Goal: Information Seeking & Learning: Learn about a topic

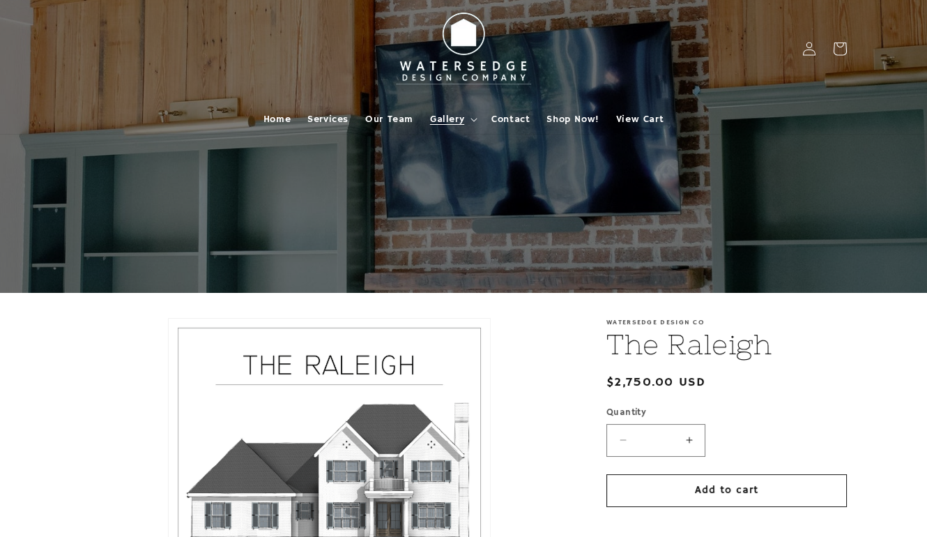
click at [441, 119] on span "Gallery" at bounding box center [447, 119] width 34 height 13
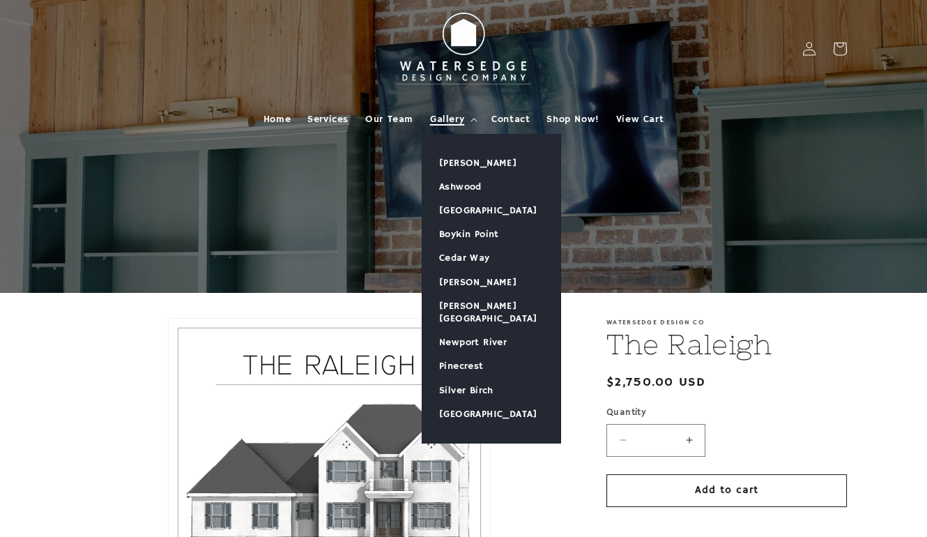
click at [441, 119] on span "Gallery" at bounding box center [447, 119] width 34 height 13
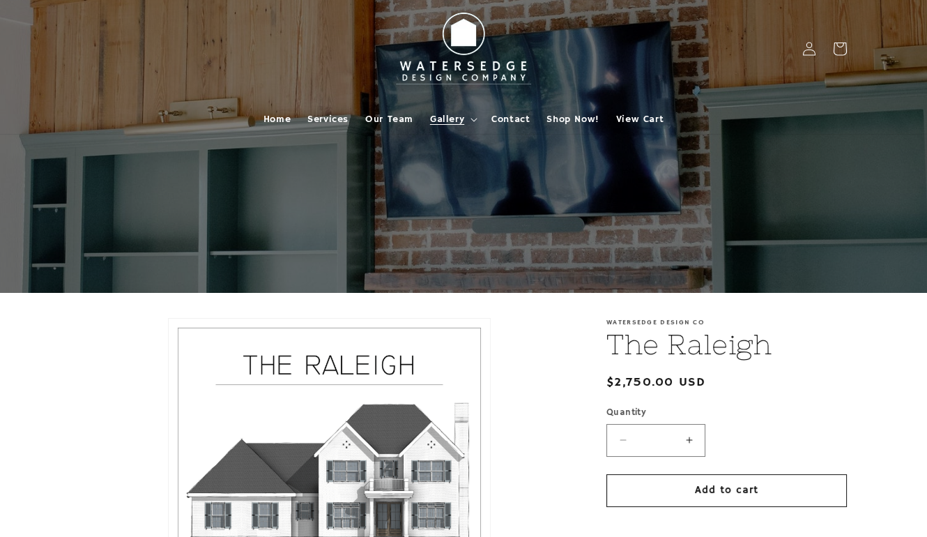
click at [447, 114] on span "Gallery" at bounding box center [447, 119] width 34 height 13
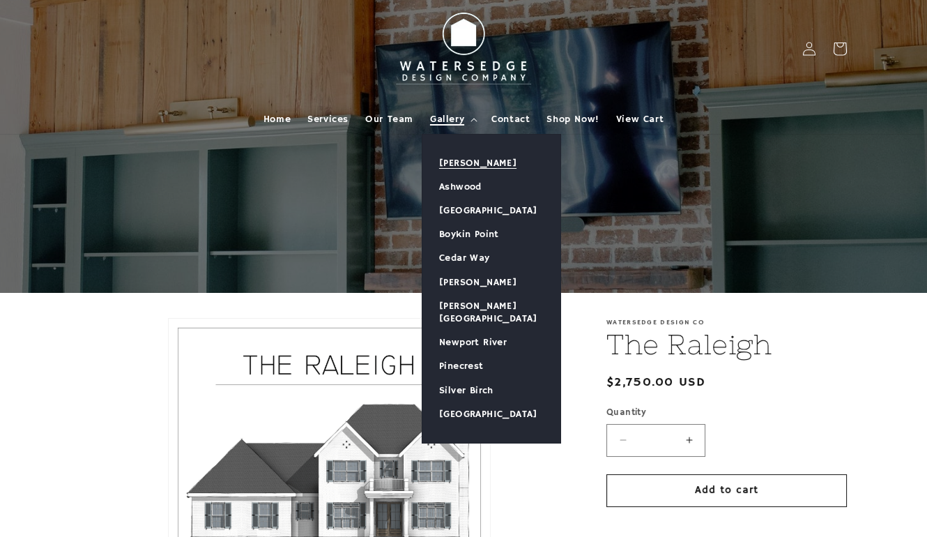
click at [447, 154] on link "[PERSON_NAME]" at bounding box center [492, 163] width 138 height 24
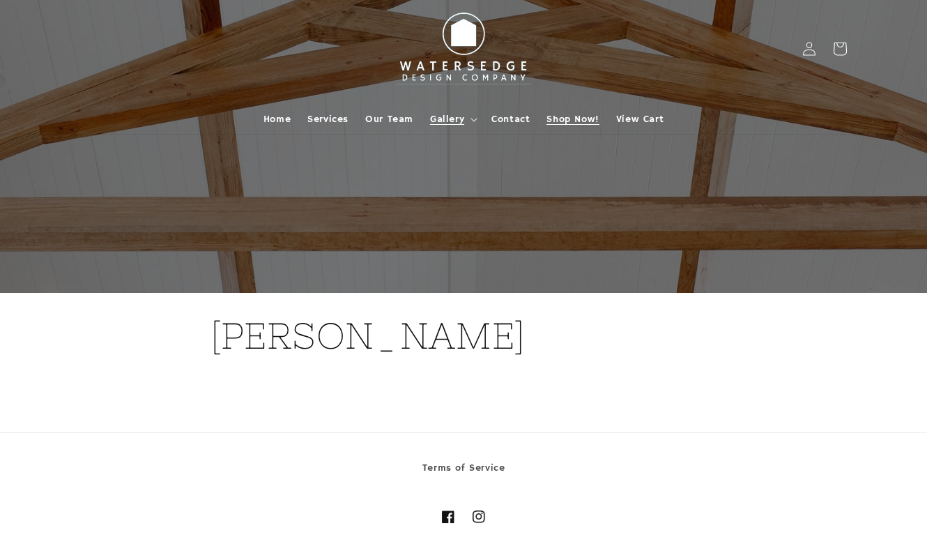
click at [571, 114] on span "Shop Now!" at bounding box center [573, 119] width 52 height 13
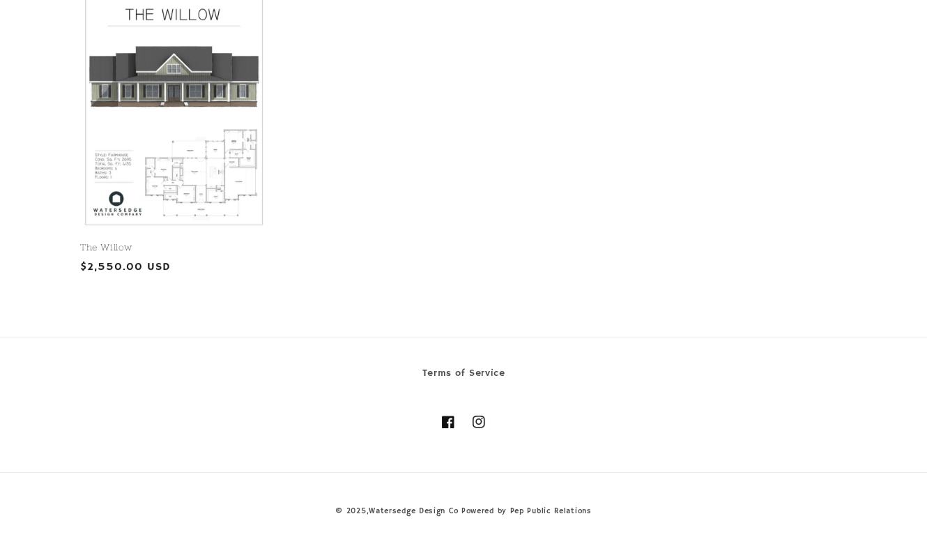
scroll to position [994, 0]
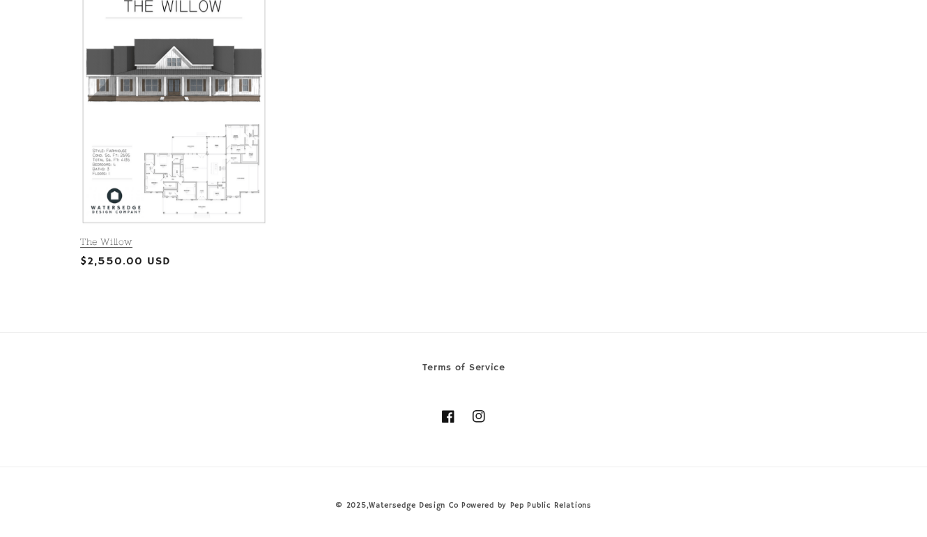
click at [220, 236] on link "The Willow" at bounding box center [174, 242] width 188 height 12
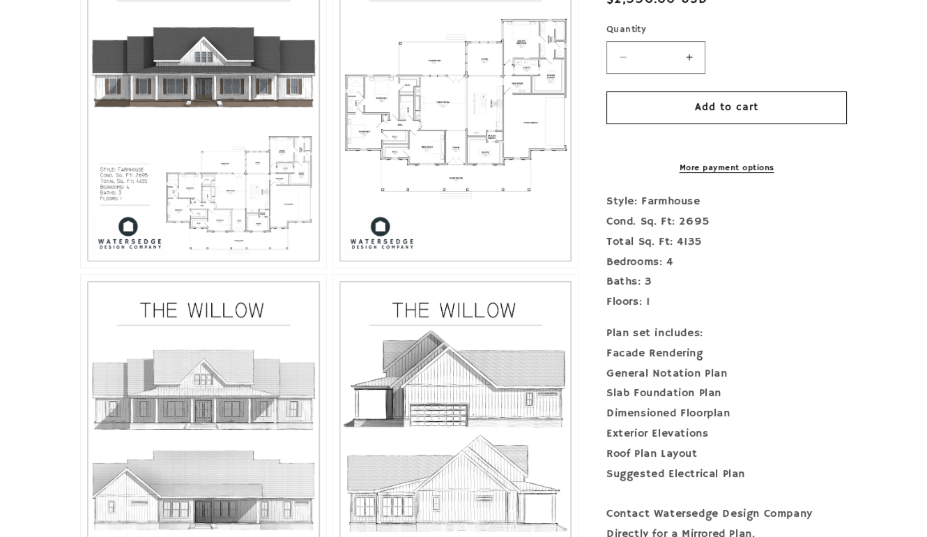
scroll to position [735, 0]
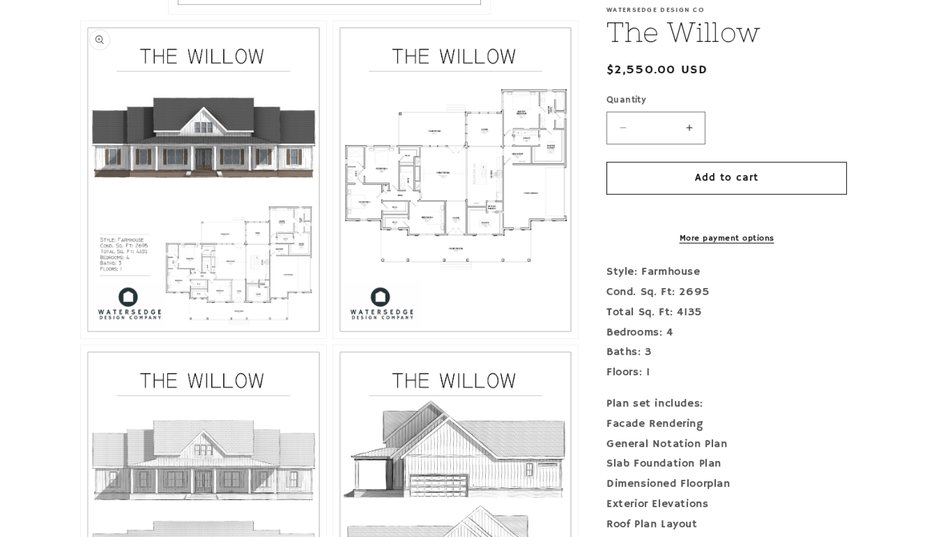
click at [81, 338] on button "Open media 2 in modal" at bounding box center [81, 338] width 0 height 0
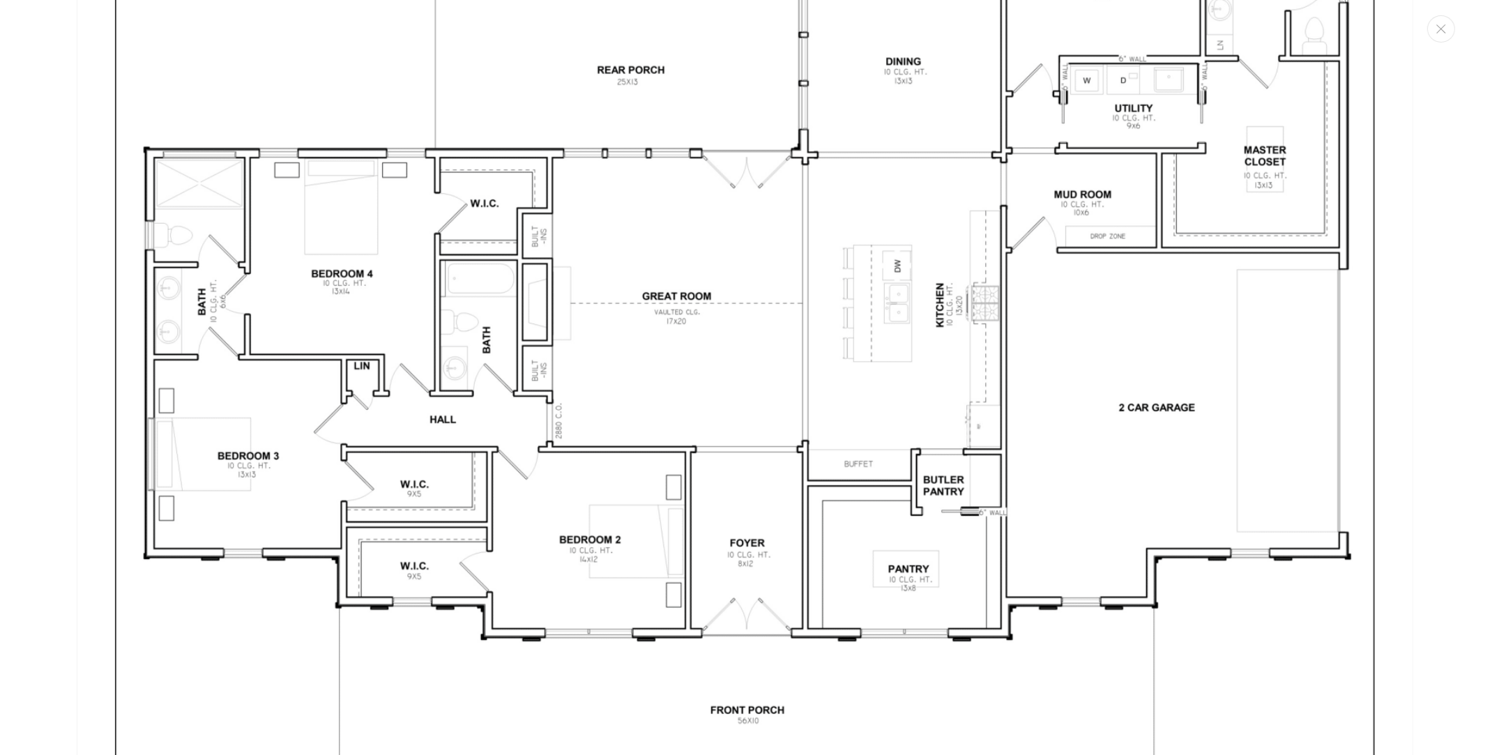
scroll to position [3997, 0]
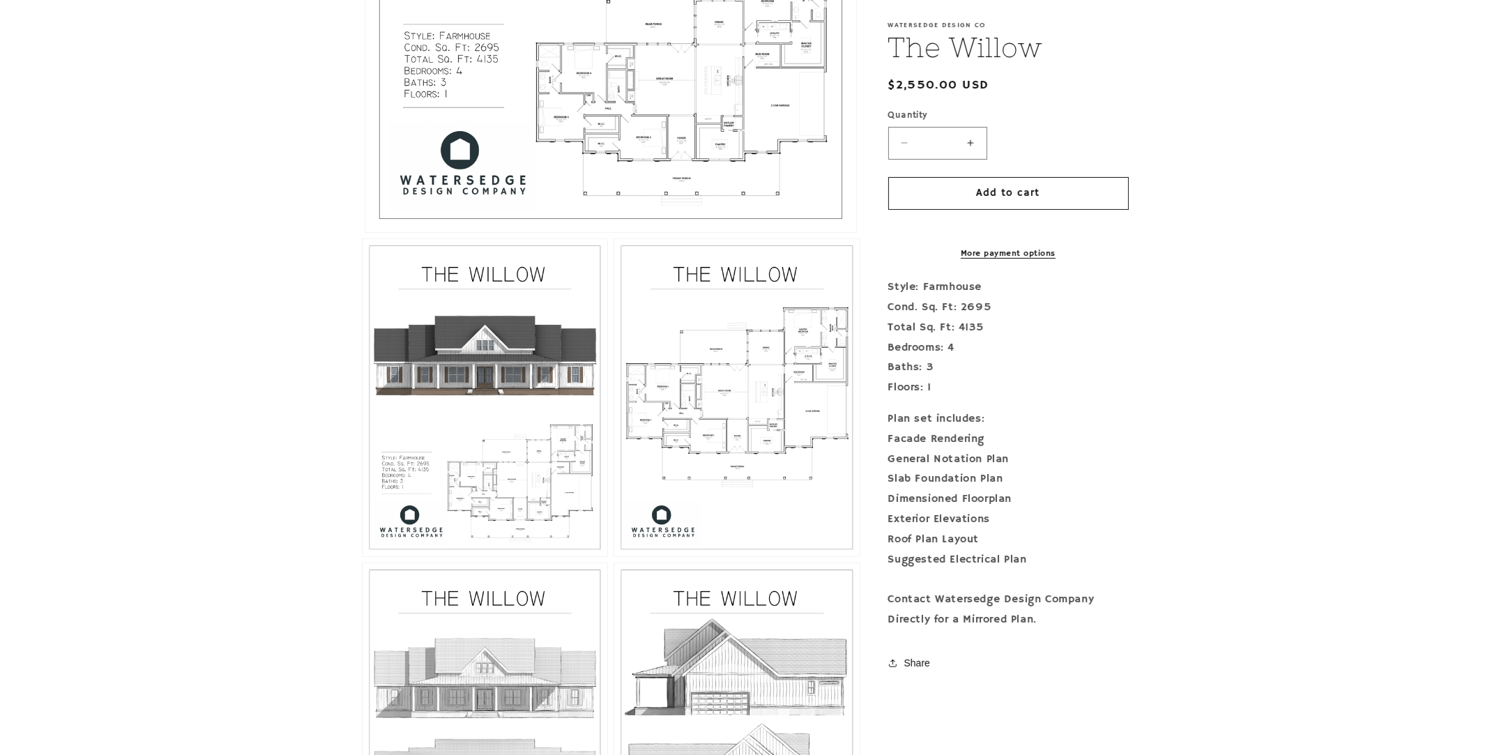
drag, startPoint x: 921, startPoint y: 312, endPoint x: 485, endPoint y: 510, distance: 478.7
click at [363, 536] on button "Open media 2 in modal" at bounding box center [363, 556] width 0 height 0
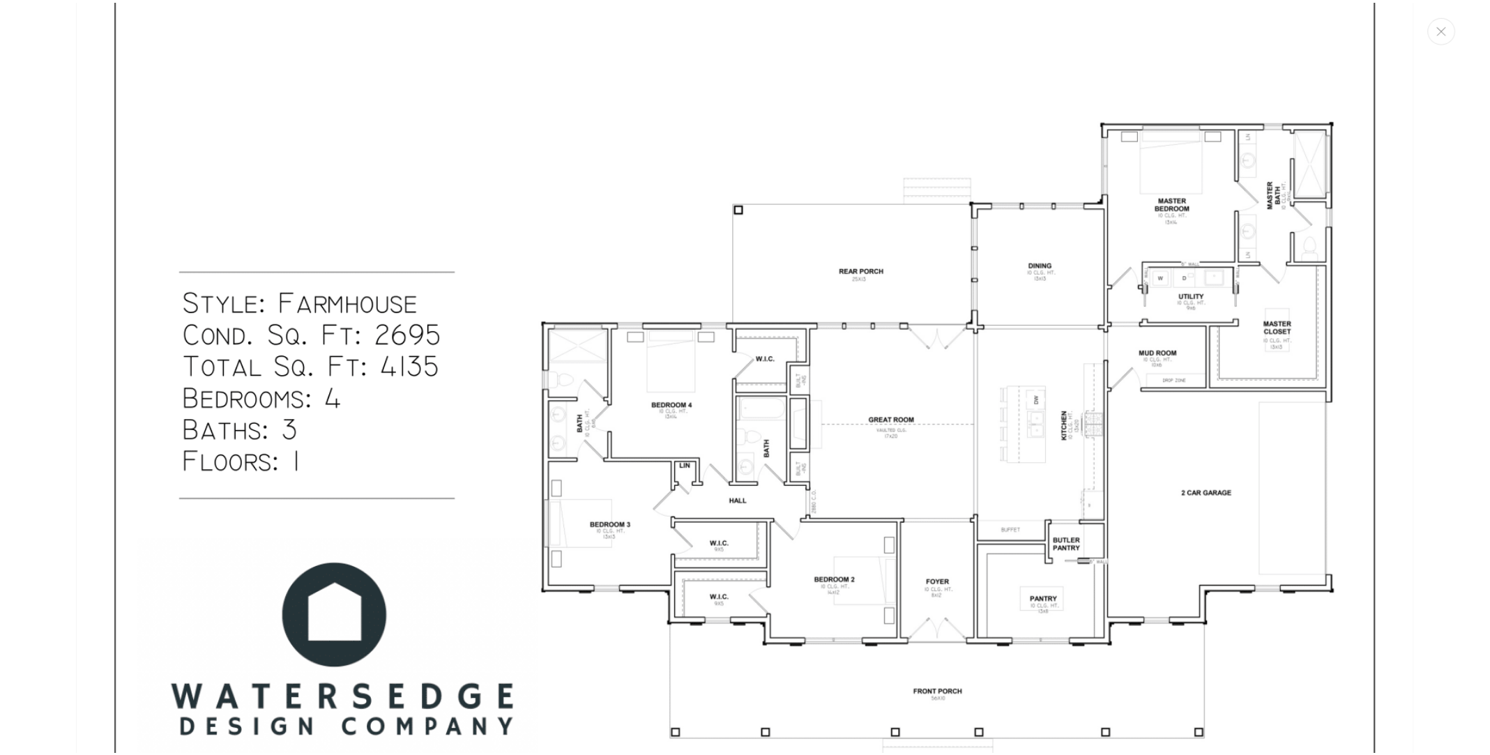
scroll to position [2730, 0]
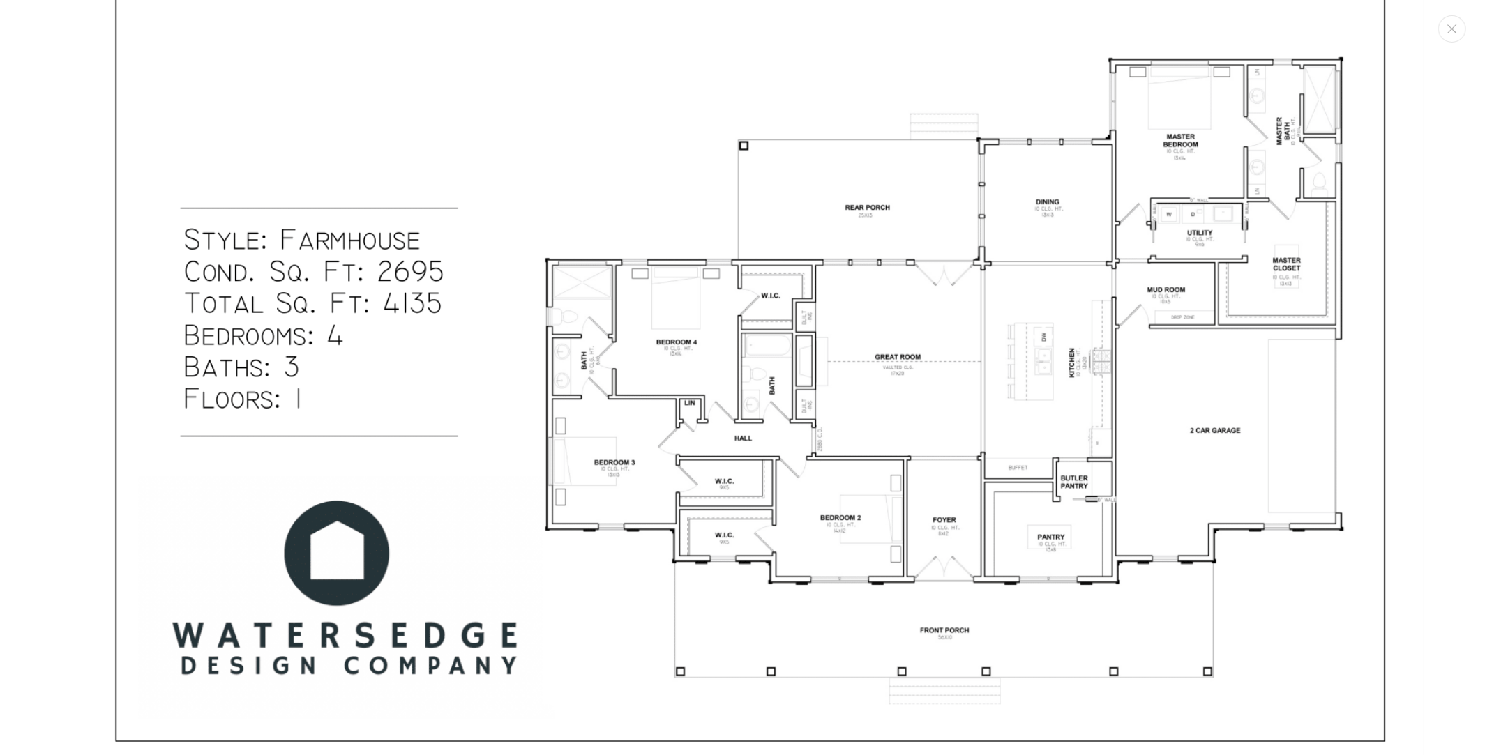
click at [927, 189] on div "Media gallery" at bounding box center [750, 377] width 1501 height 755
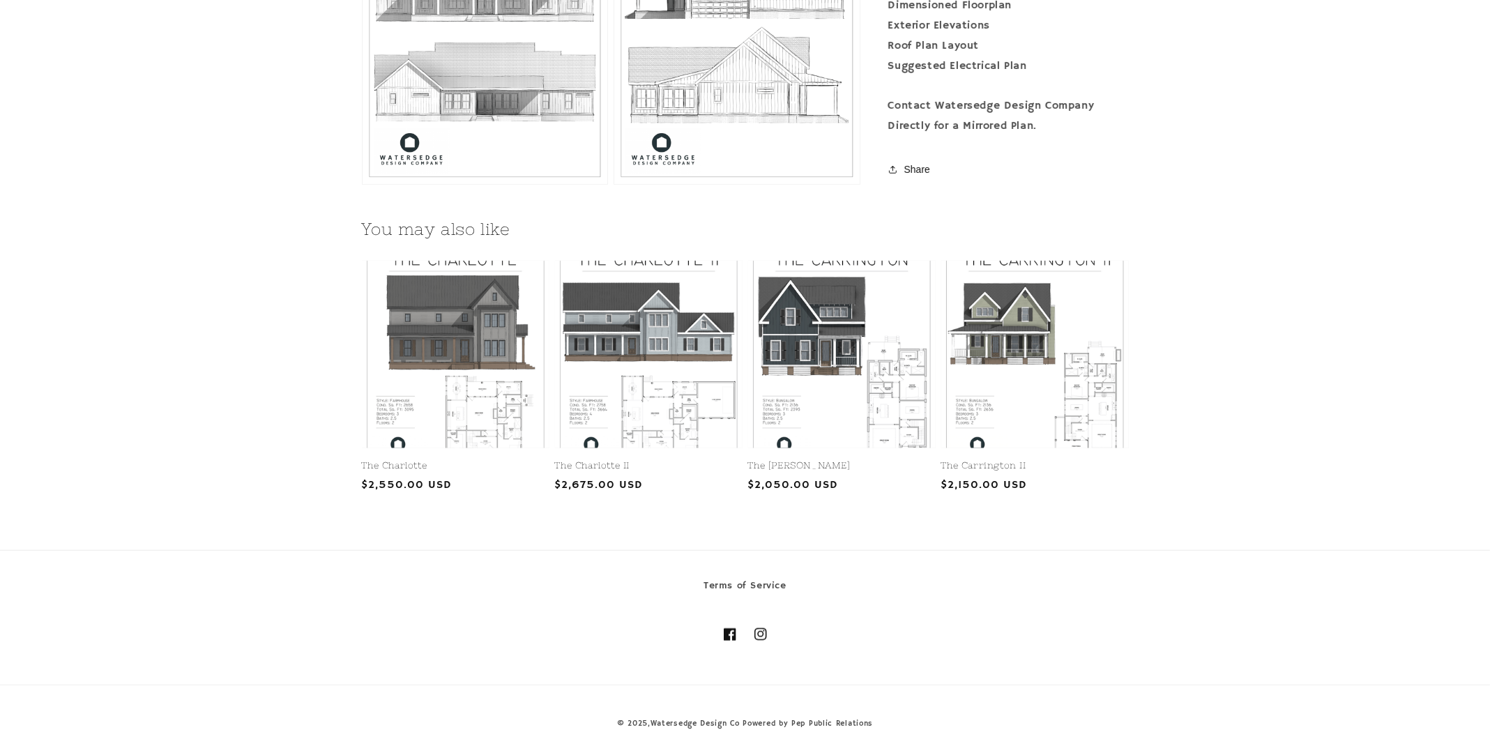
scroll to position [1432, 0]
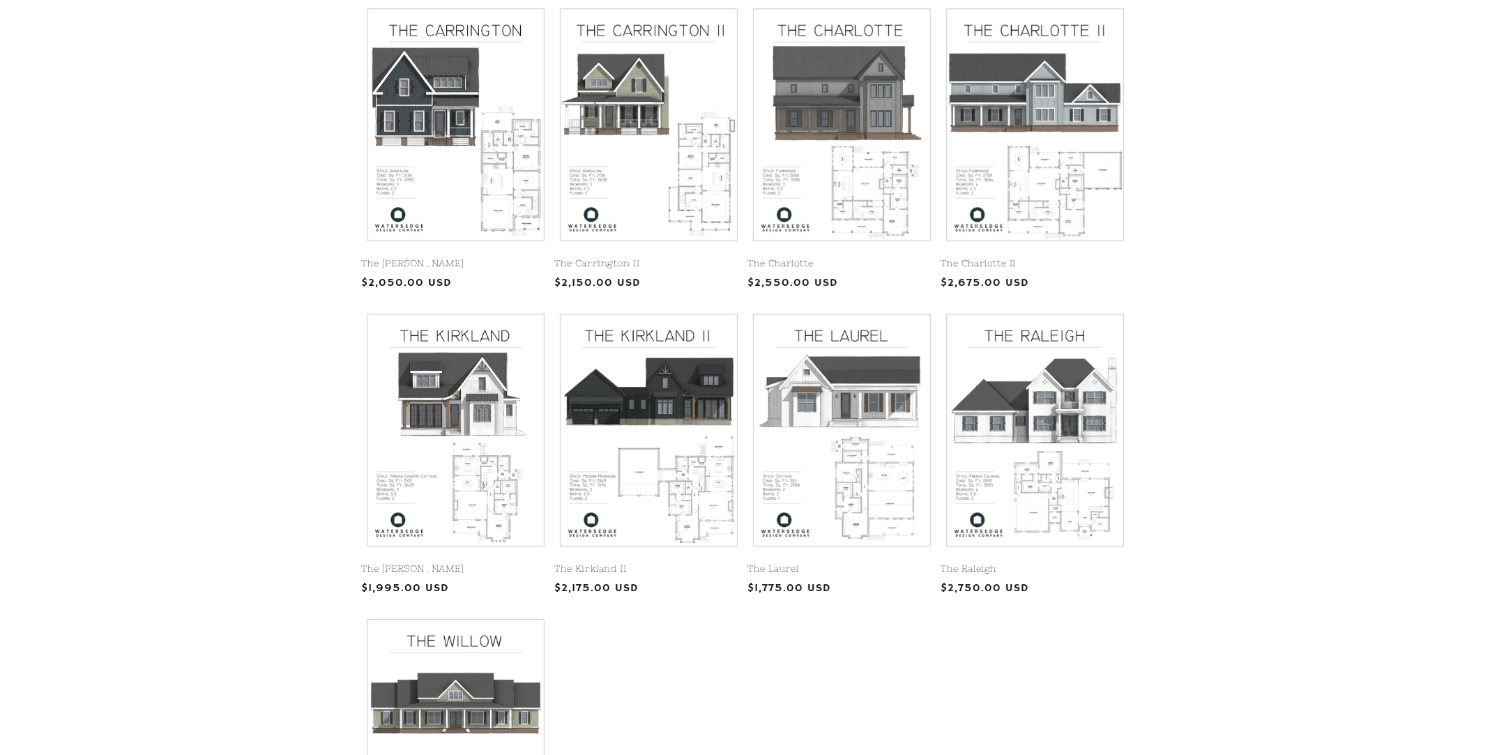
scroll to position [357, 0]
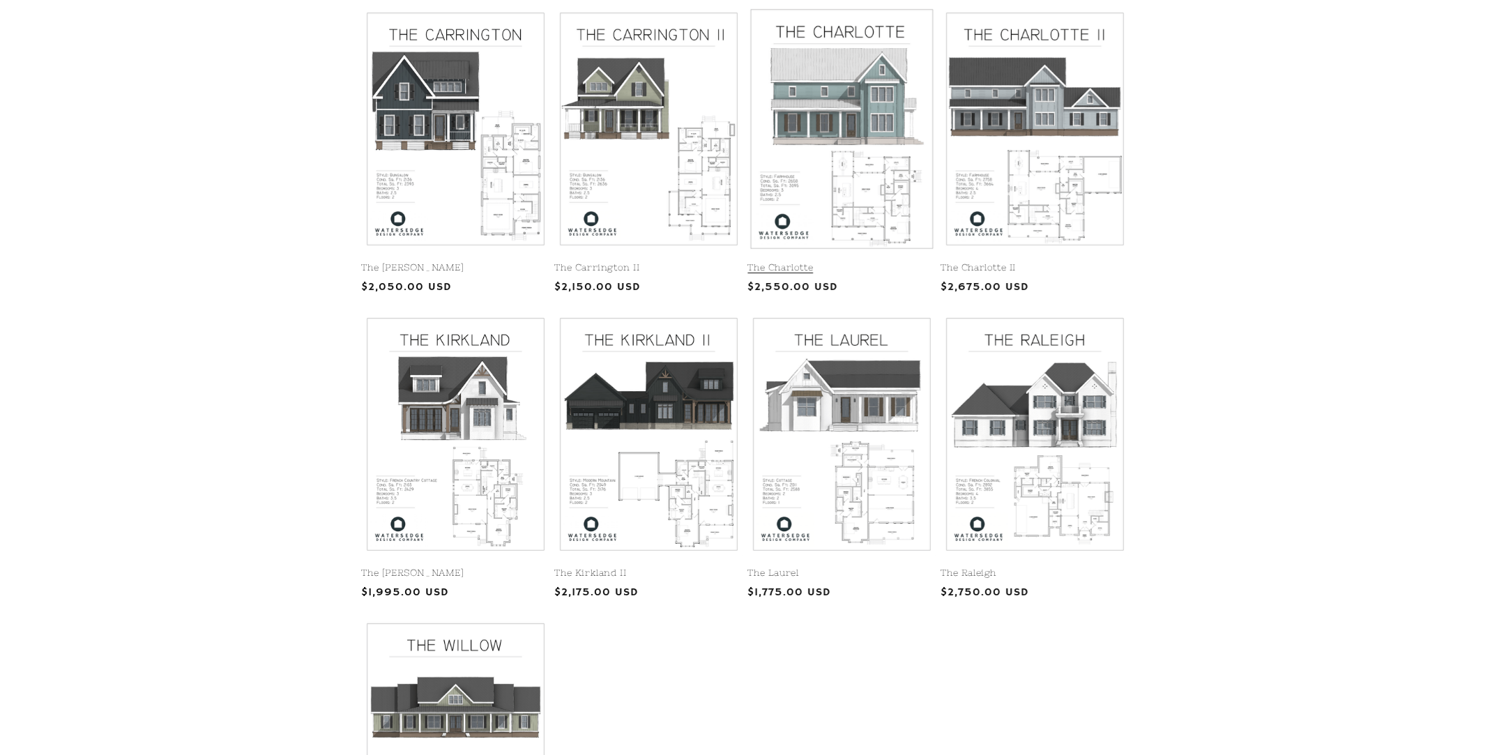
click at [878, 262] on link "The Charlotte" at bounding box center [842, 268] width 188 height 12
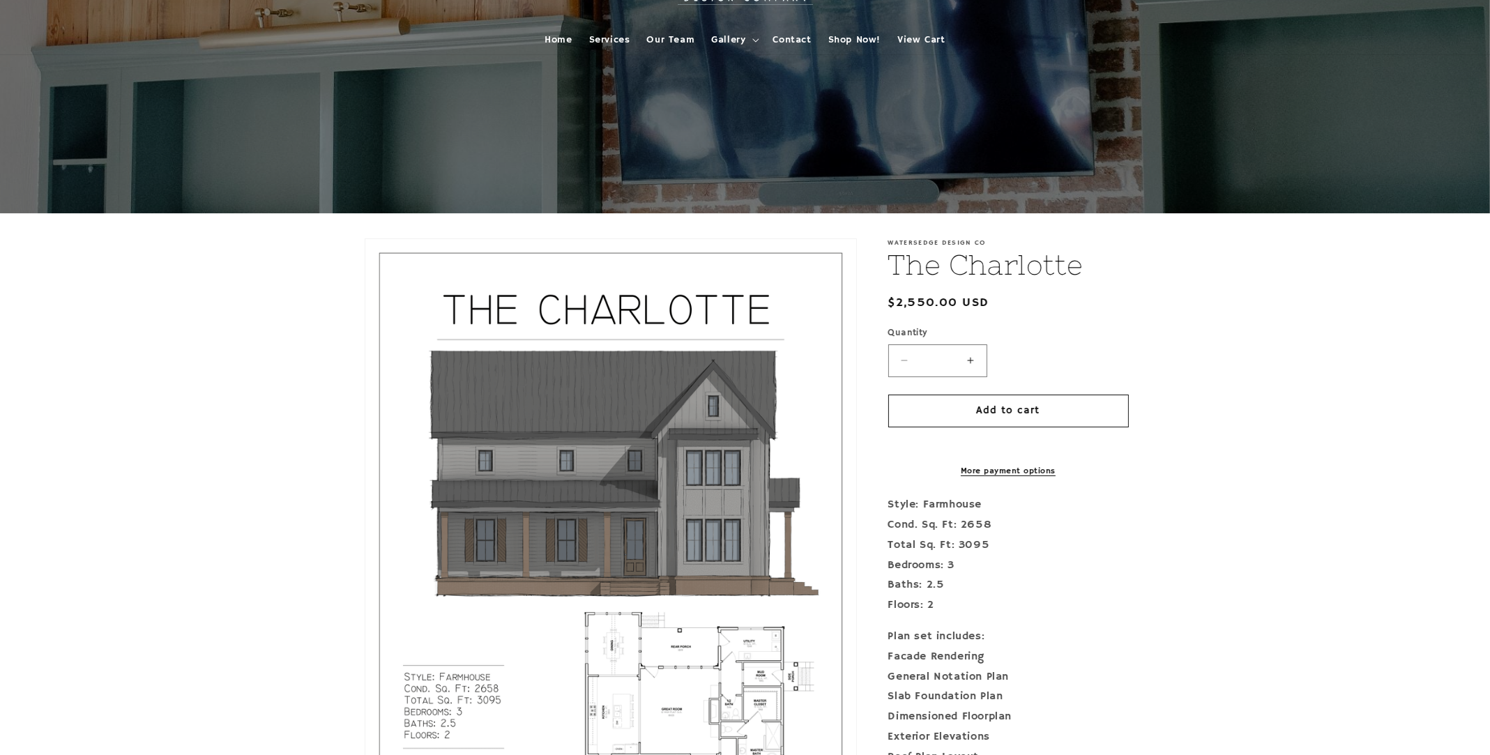
scroll to position [209, 0]
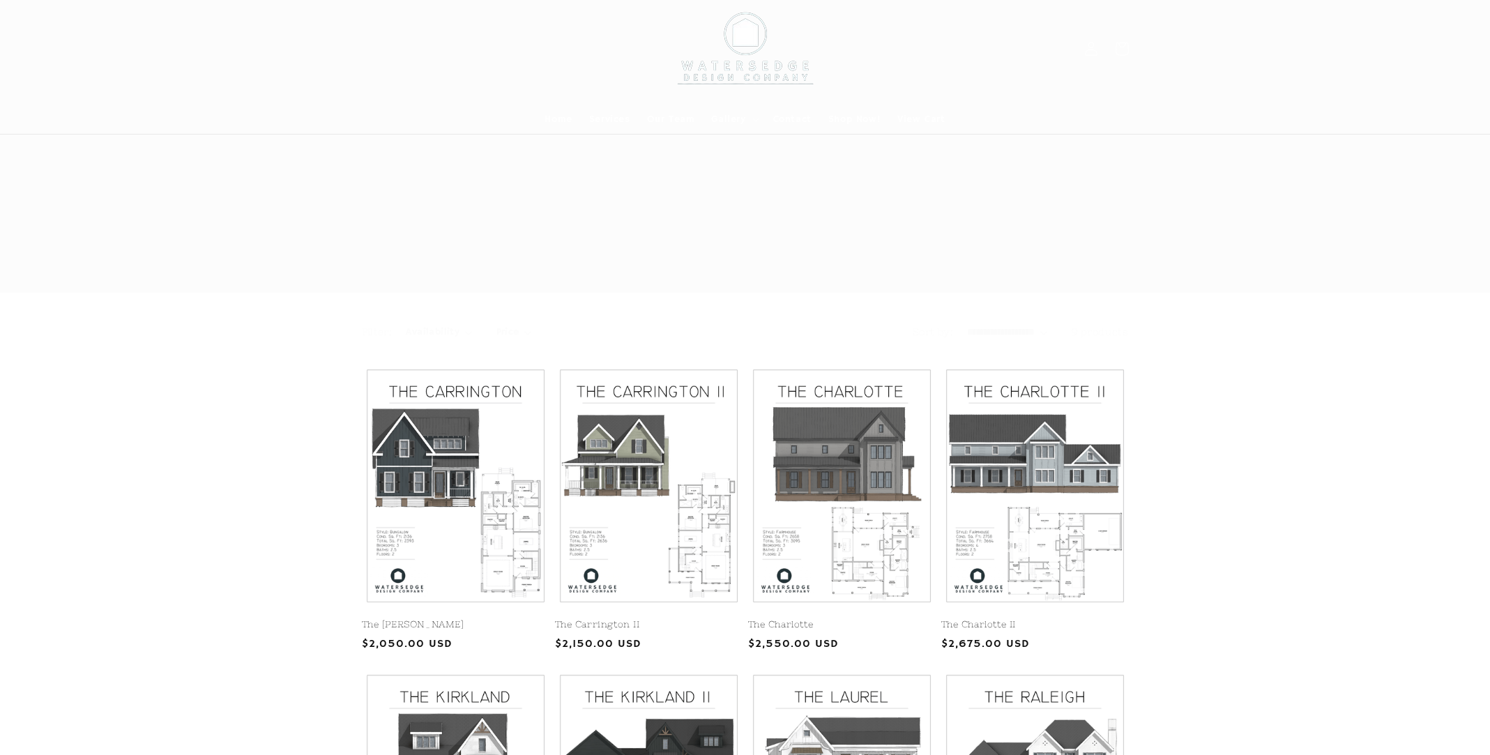
scroll to position [357, 0]
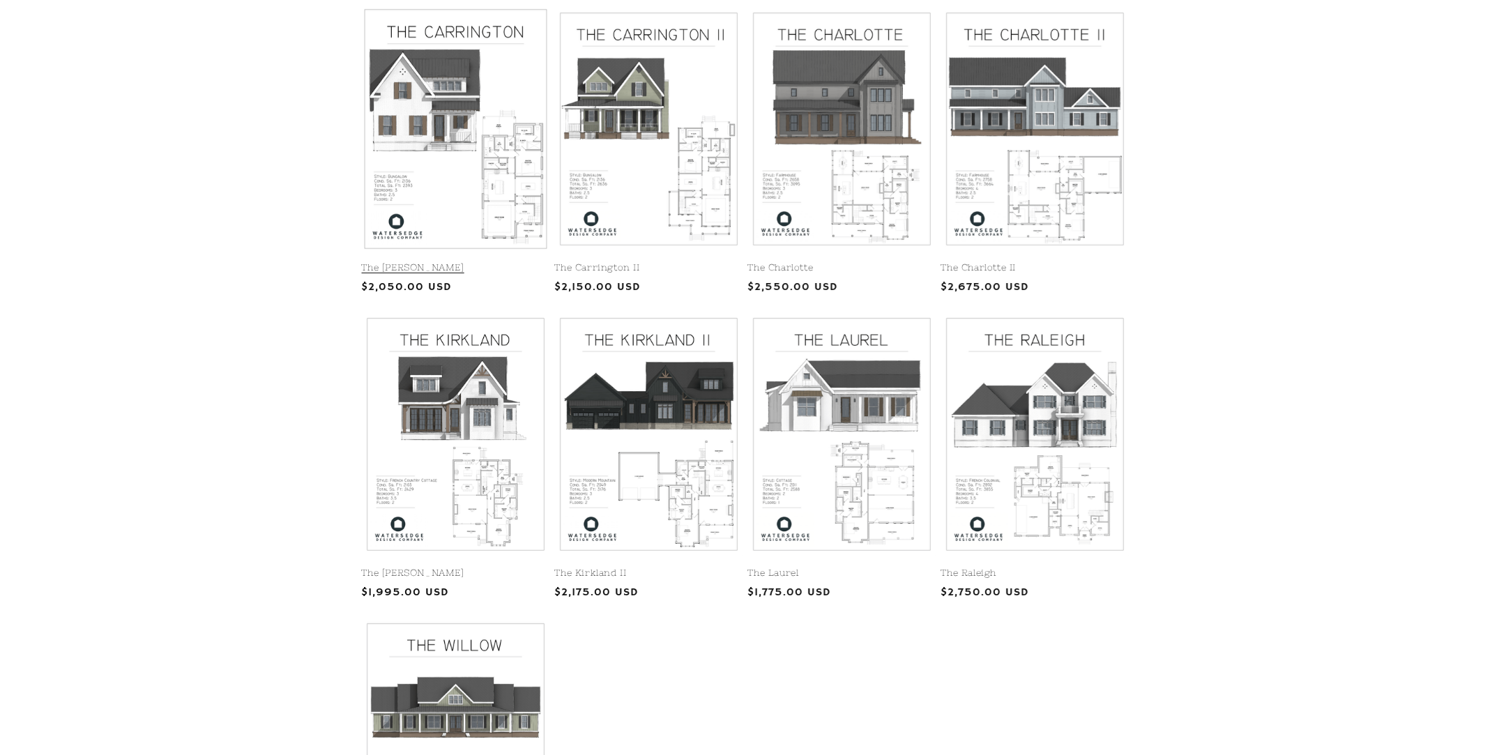
click at [453, 262] on link "The Carrington" at bounding box center [456, 268] width 188 height 12
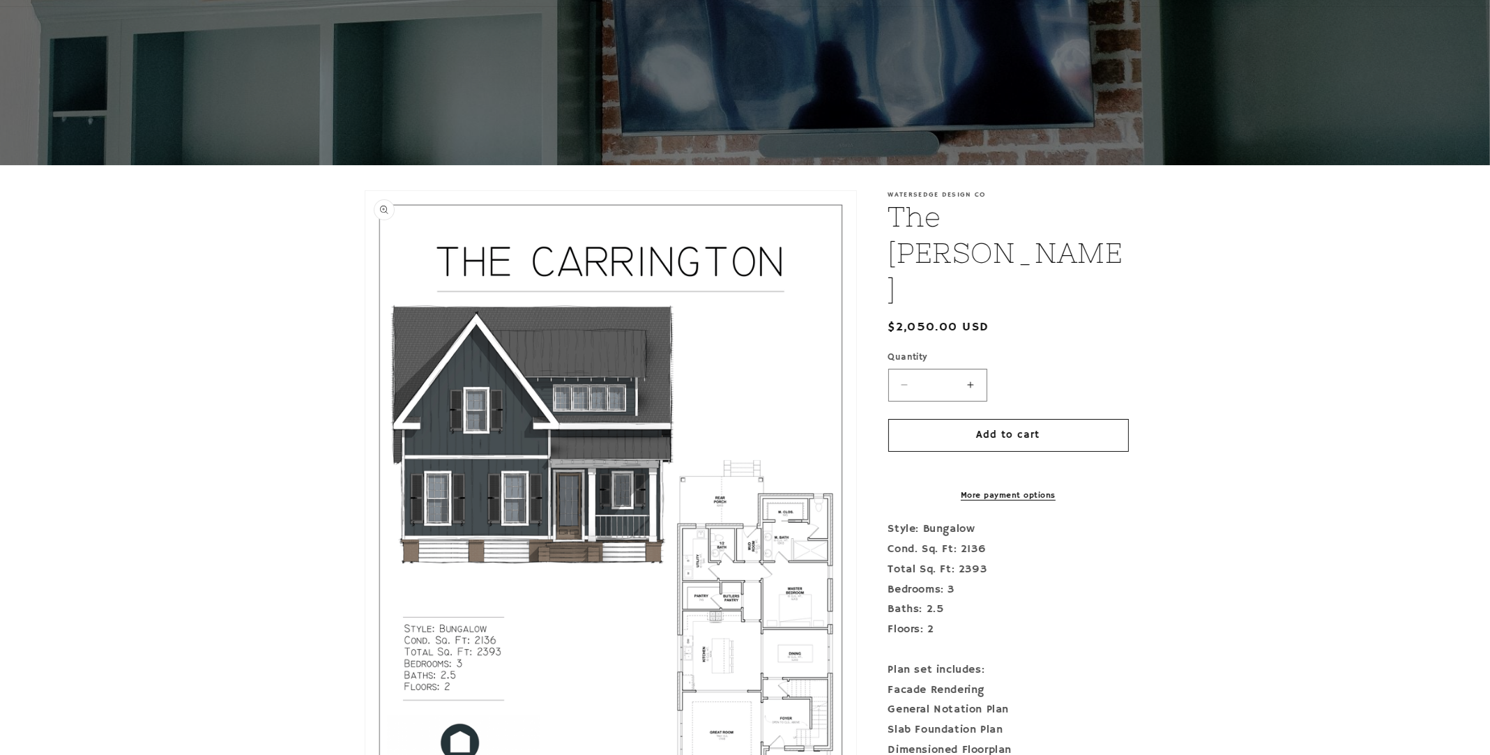
scroll to position [209, 0]
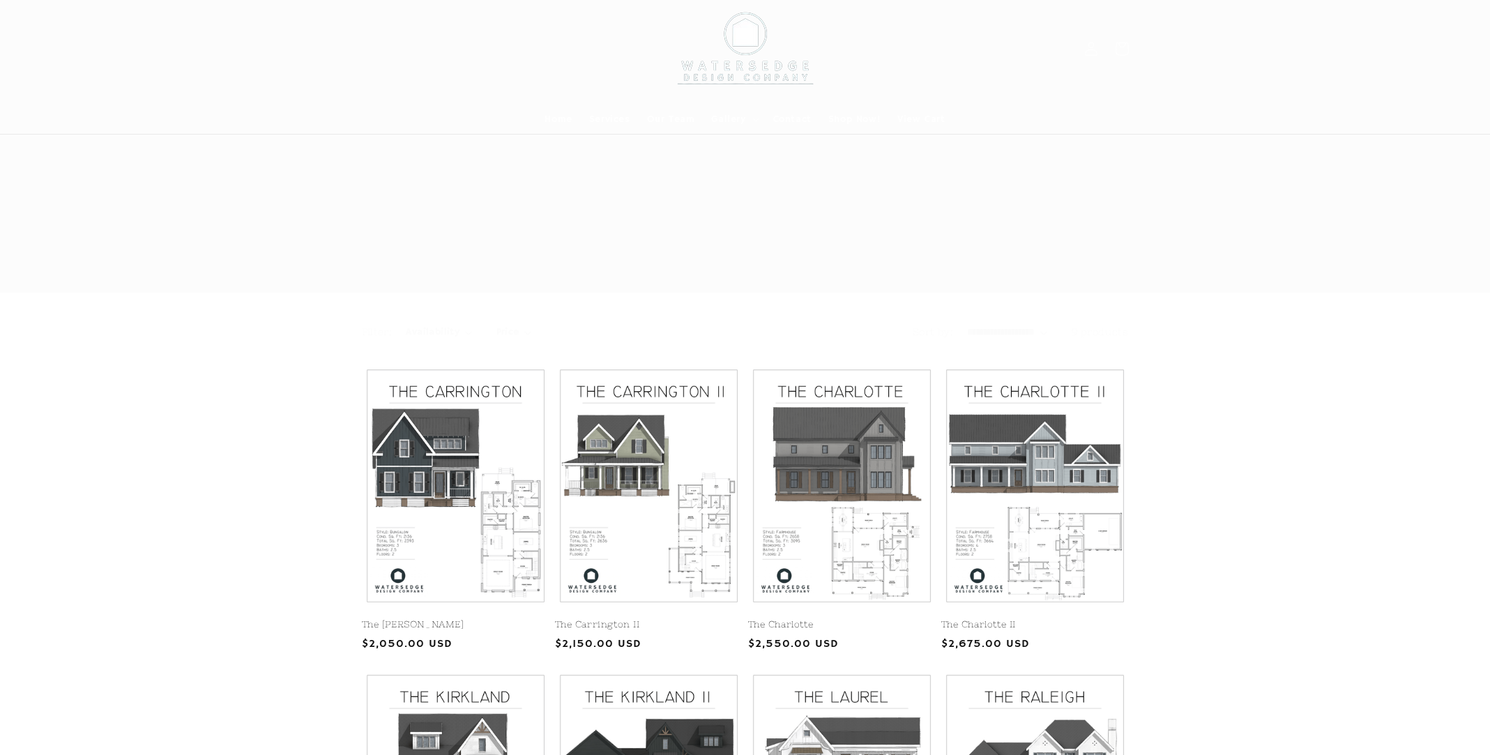
scroll to position [385, 0]
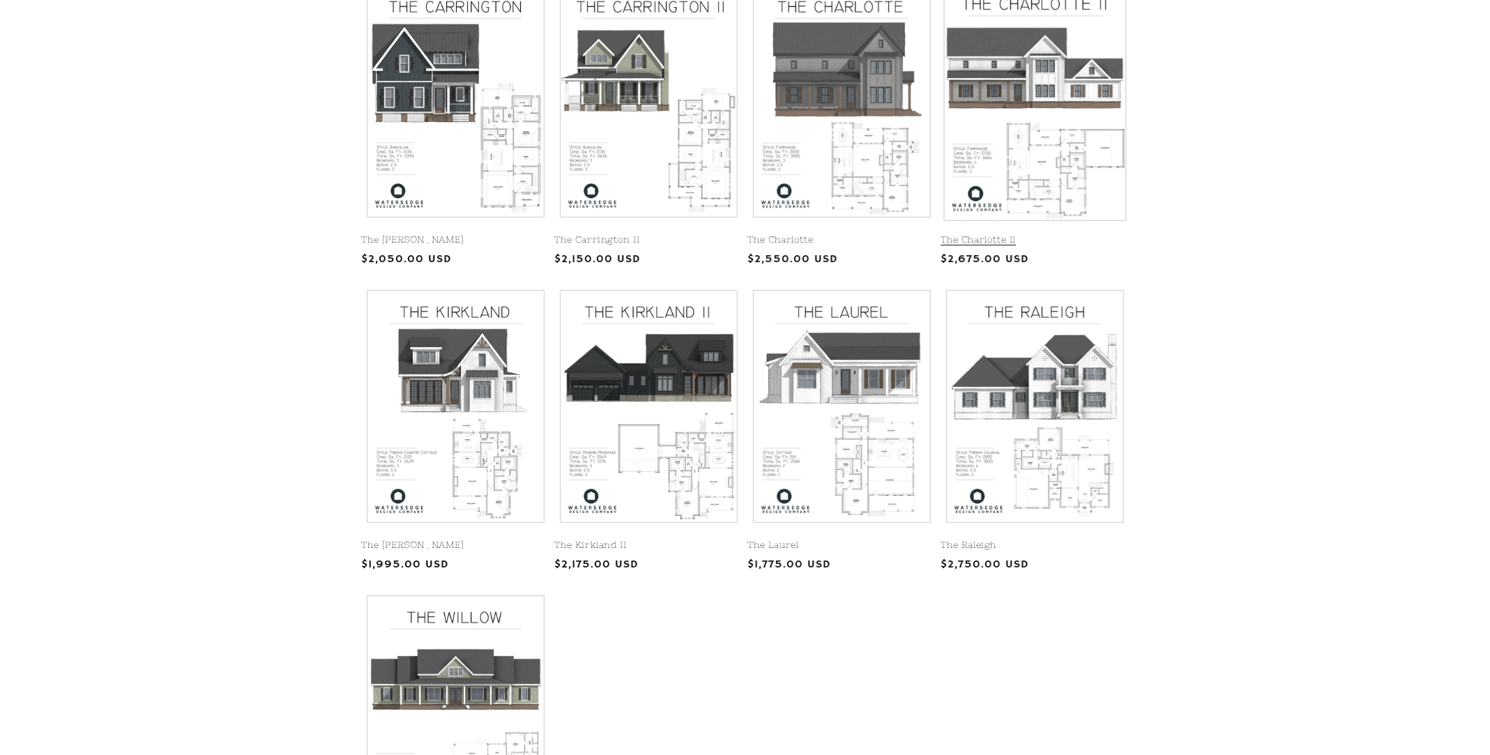
click at [1069, 234] on link "The Charlotte II" at bounding box center [1035, 240] width 188 height 12
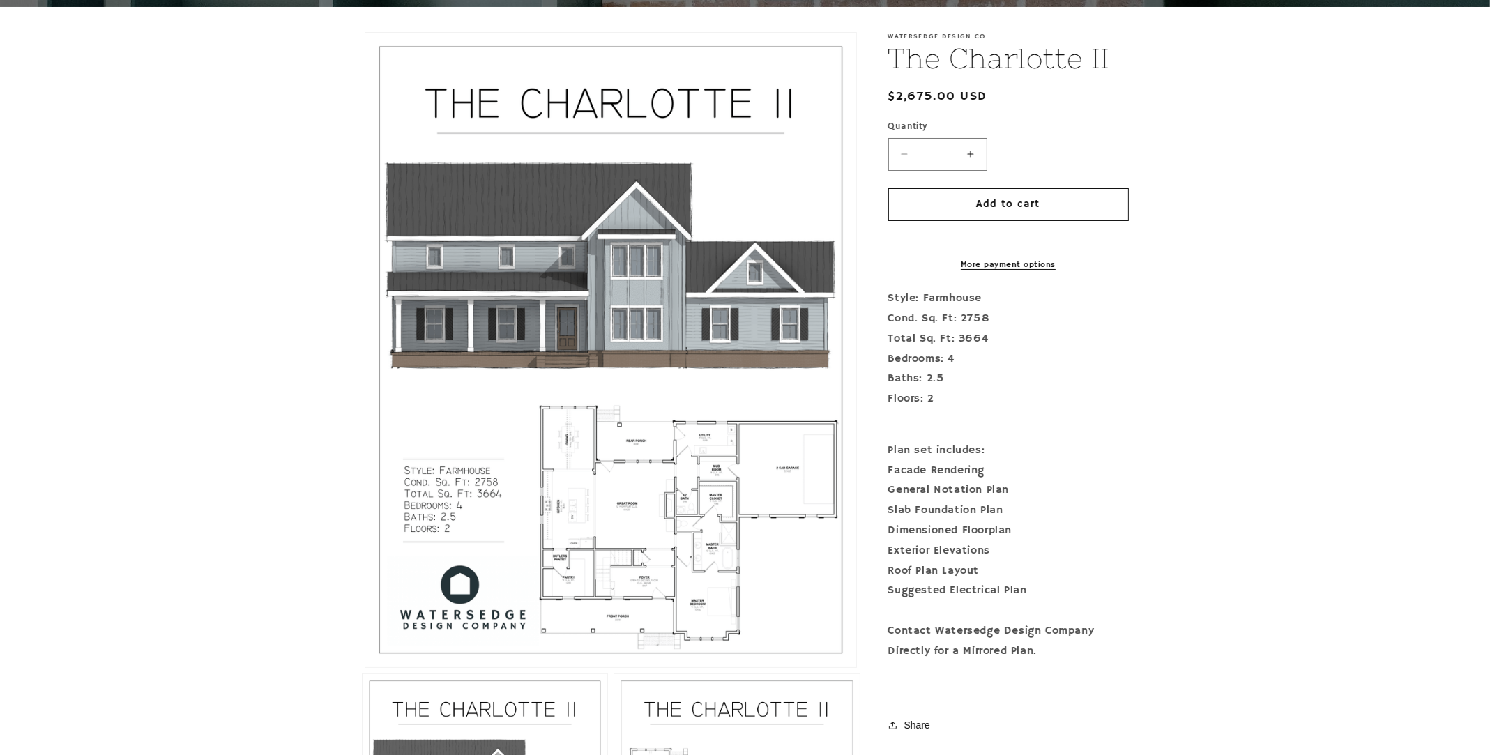
scroll to position [278, 0]
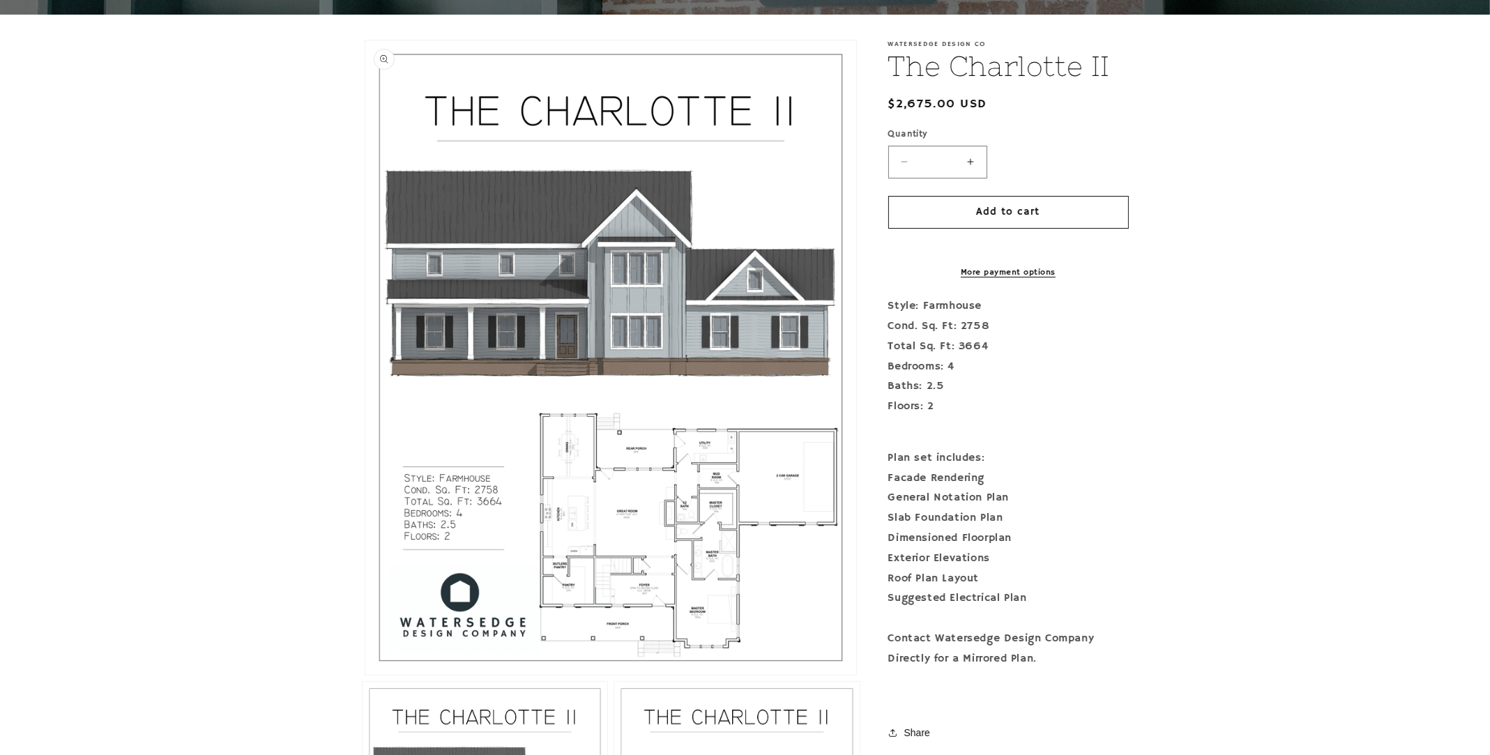
click at [365, 675] on button "Open media 1 in modal" at bounding box center [365, 675] width 0 height 0
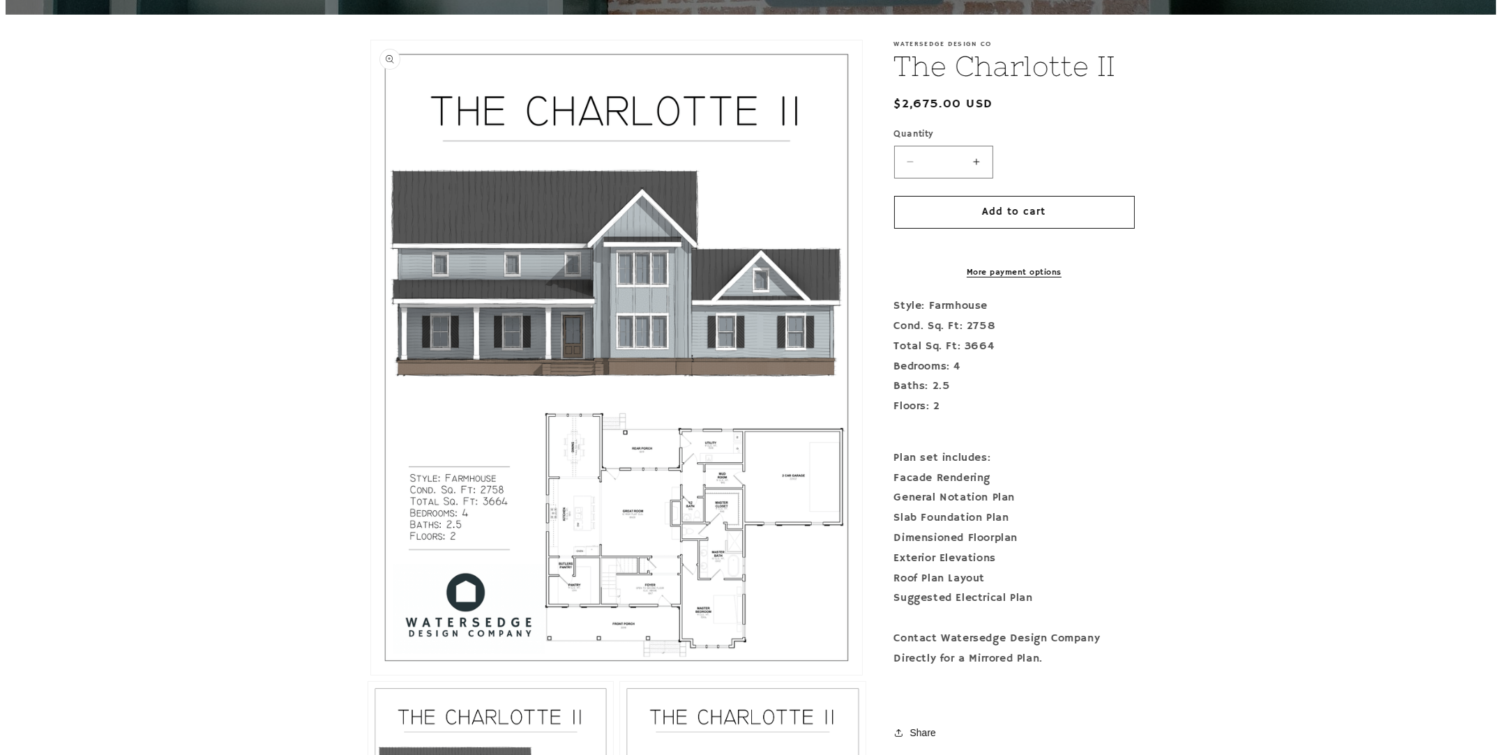
scroll to position [14, 0]
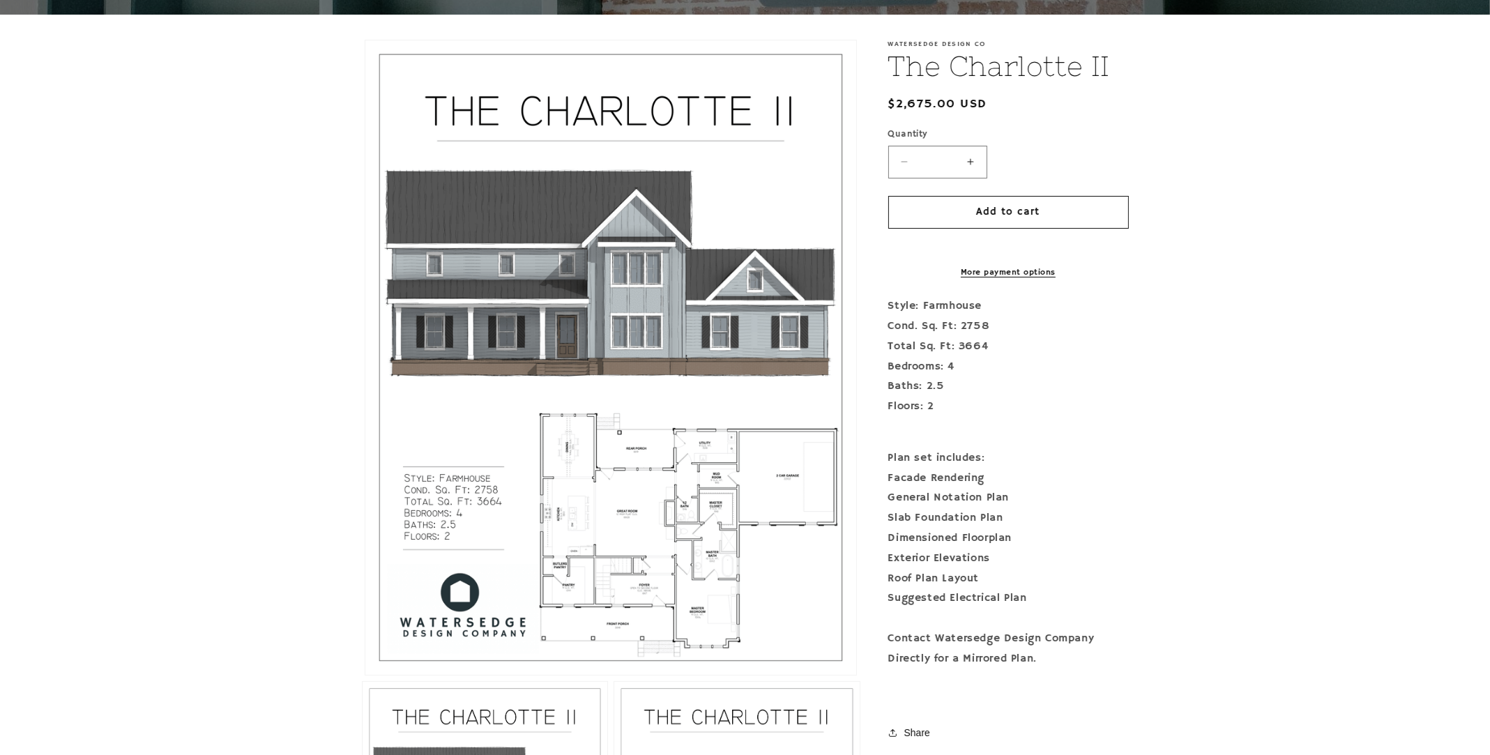
drag, startPoint x: 1030, startPoint y: 299, endPoint x: 1312, endPoint y: 212, distance: 294.9
click at [365, 675] on button "Open media 1 in modal" at bounding box center [365, 675] width 0 height 0
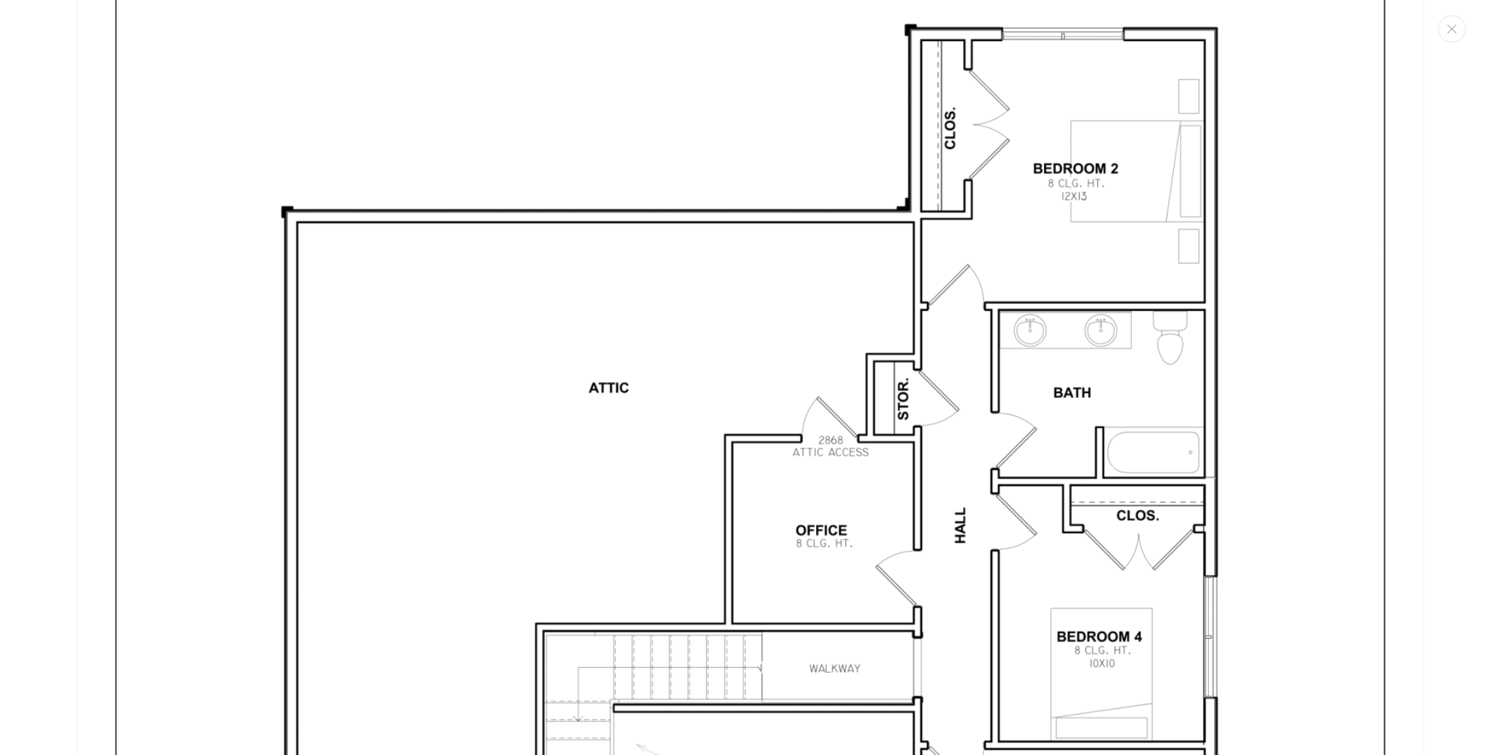
scroll to position [5662, 0]
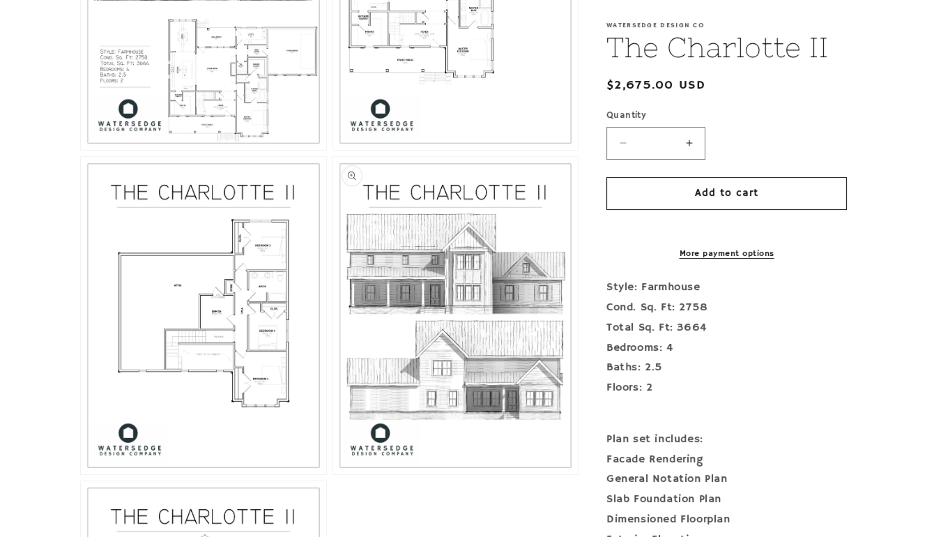
scroll to position [976, 0]
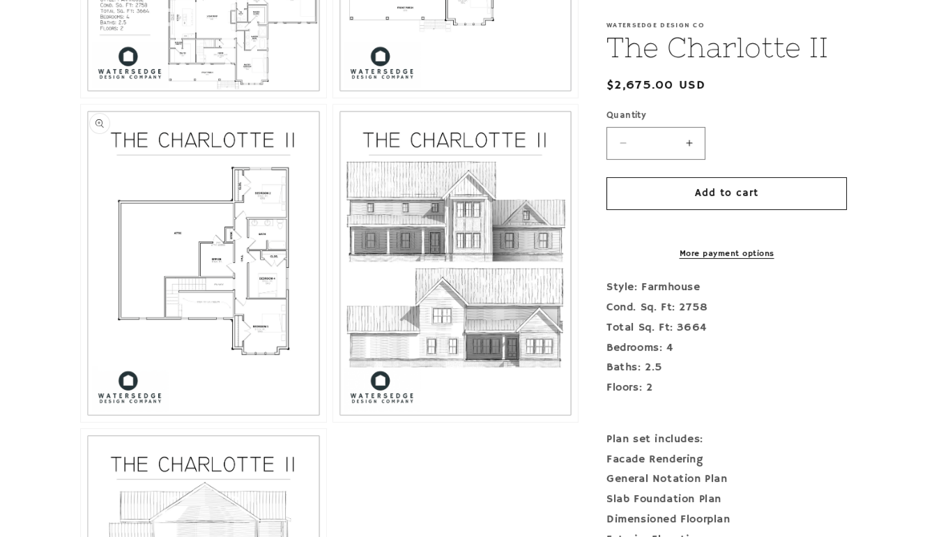
click at [81, 422] on button "Open media 4 in modal" at bounding box center [81, 422] width 0 height 0
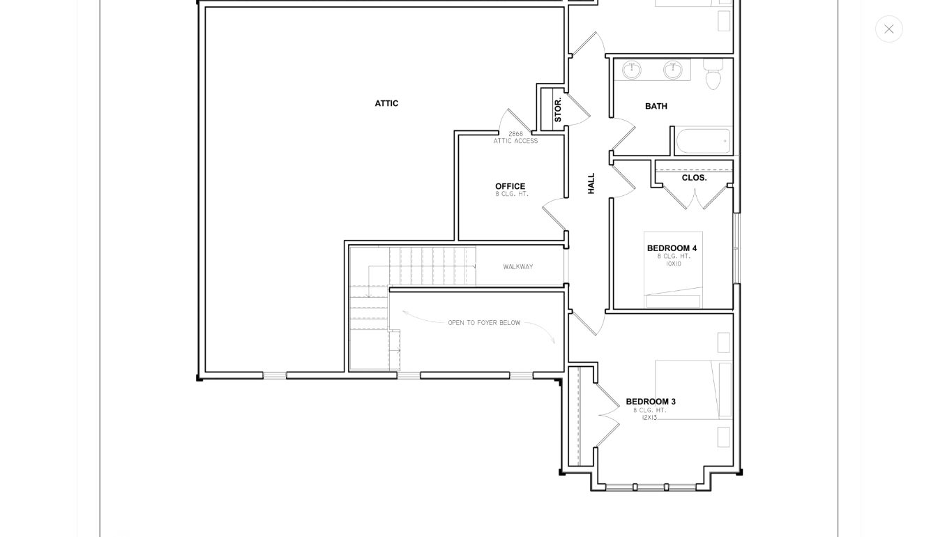
click at [461, 252] on img "Media gallery" at bounding box center [469, 199] width 784 height 1015
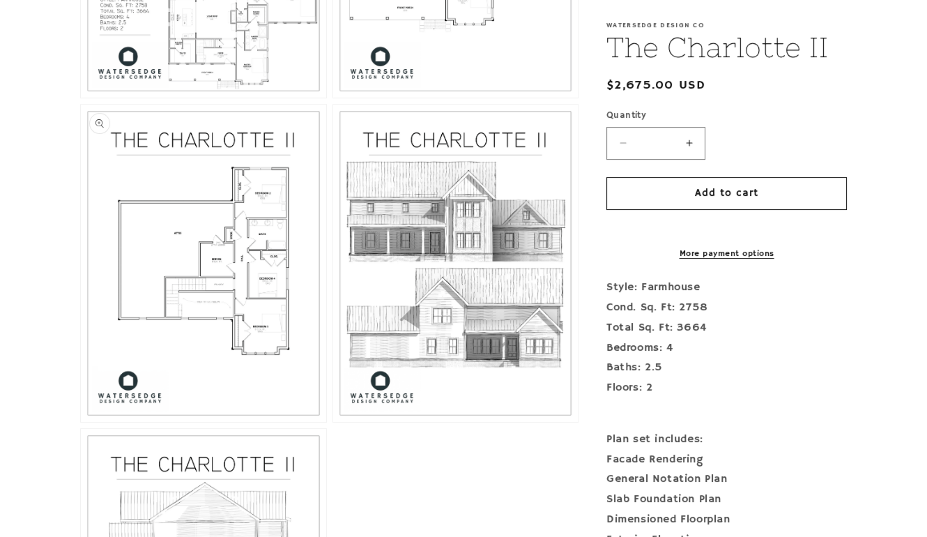
click at [81, 422] on button "Open media 4 in modal" at bounding box center [81, 422] width 0 height 0
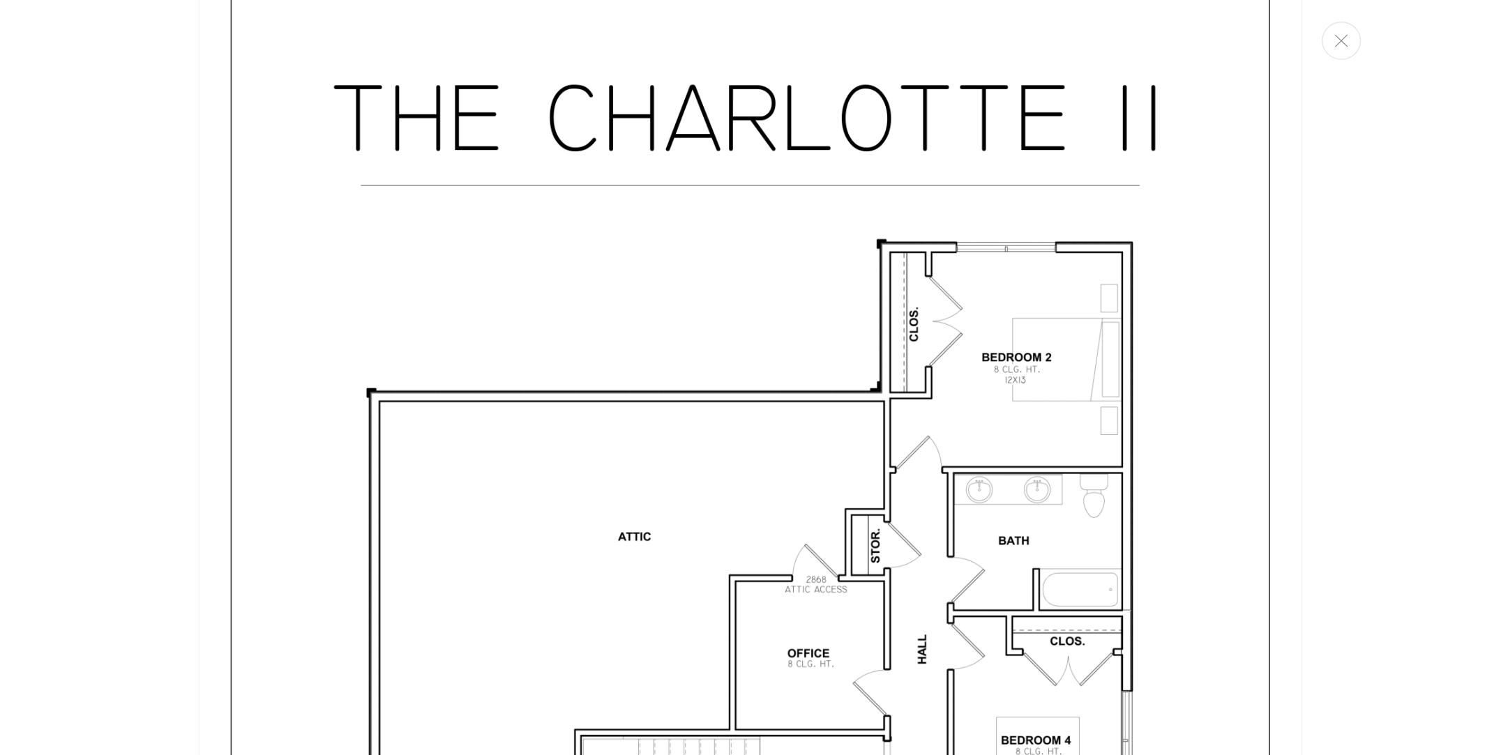
scroll to position [3189, 0]
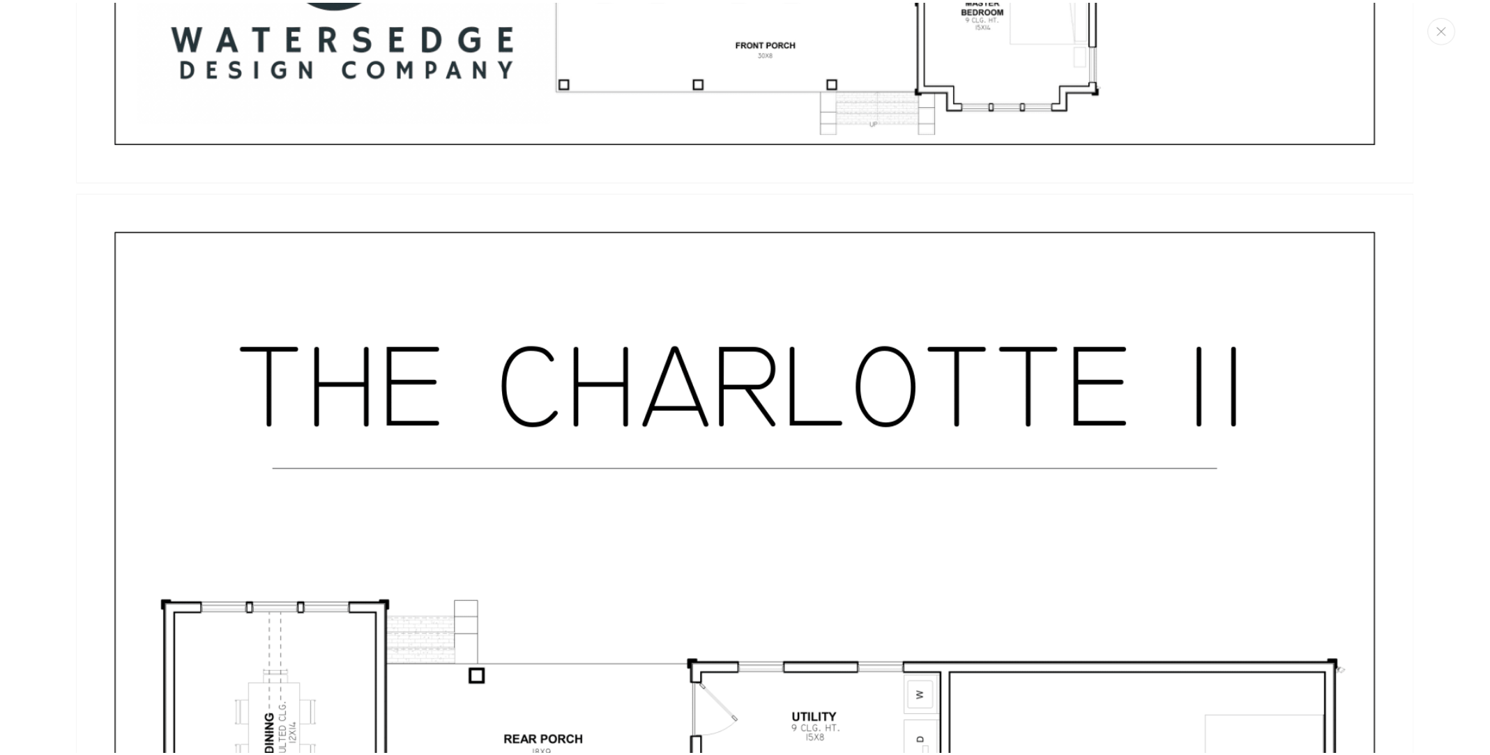
scroll to position [3314, 0]
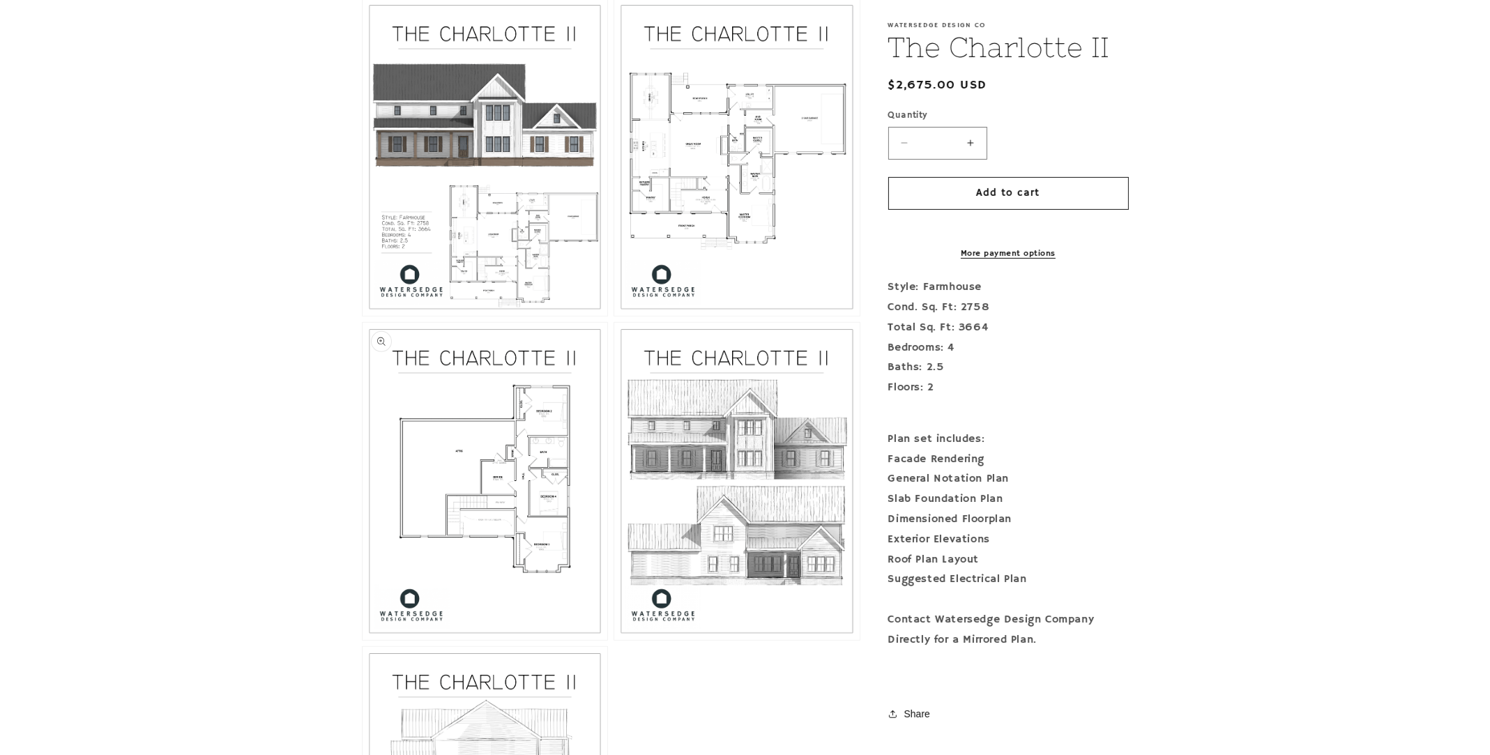
click at [363, 640] on button "Open media 4 in modal" at bounding box center [363, 640] width 0 height 0
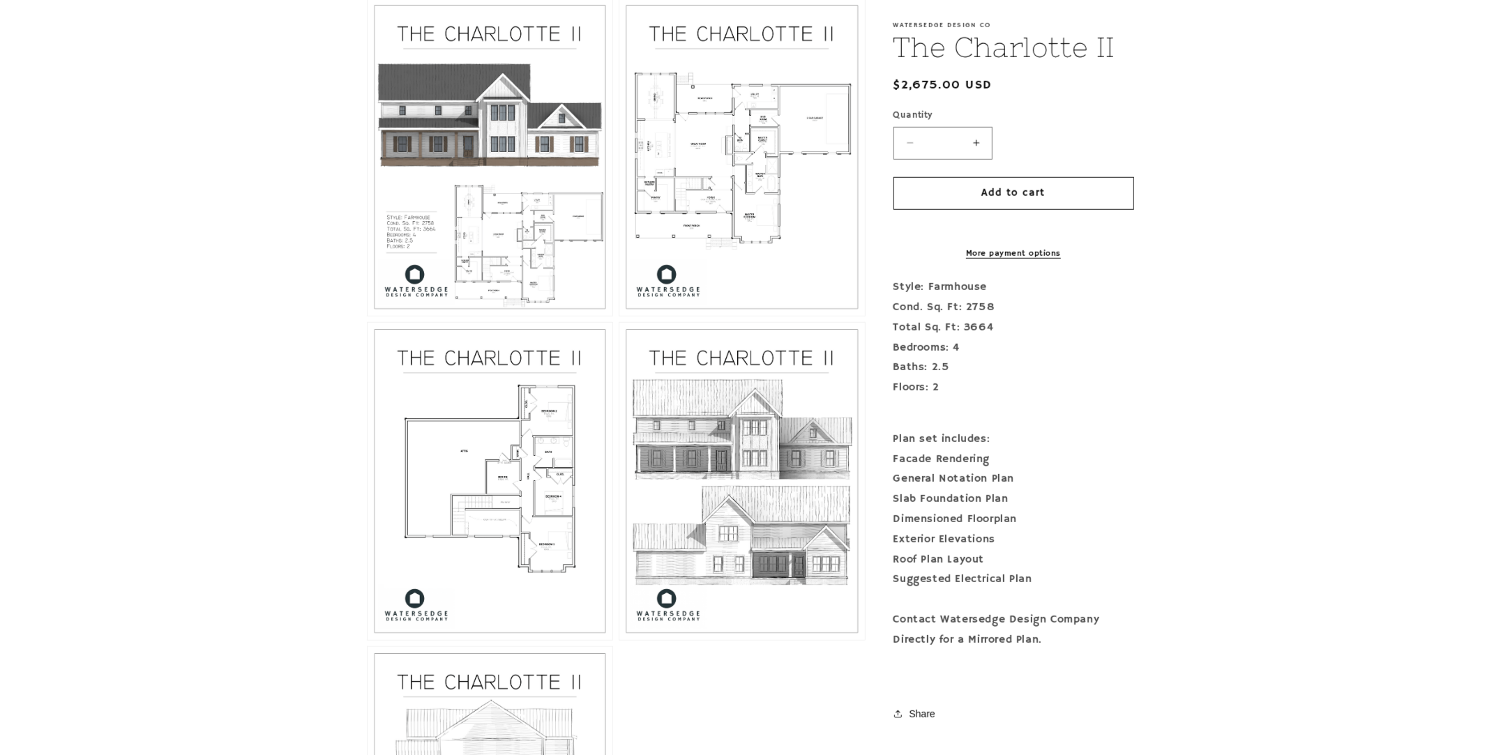
scroll to position [5193, 0]
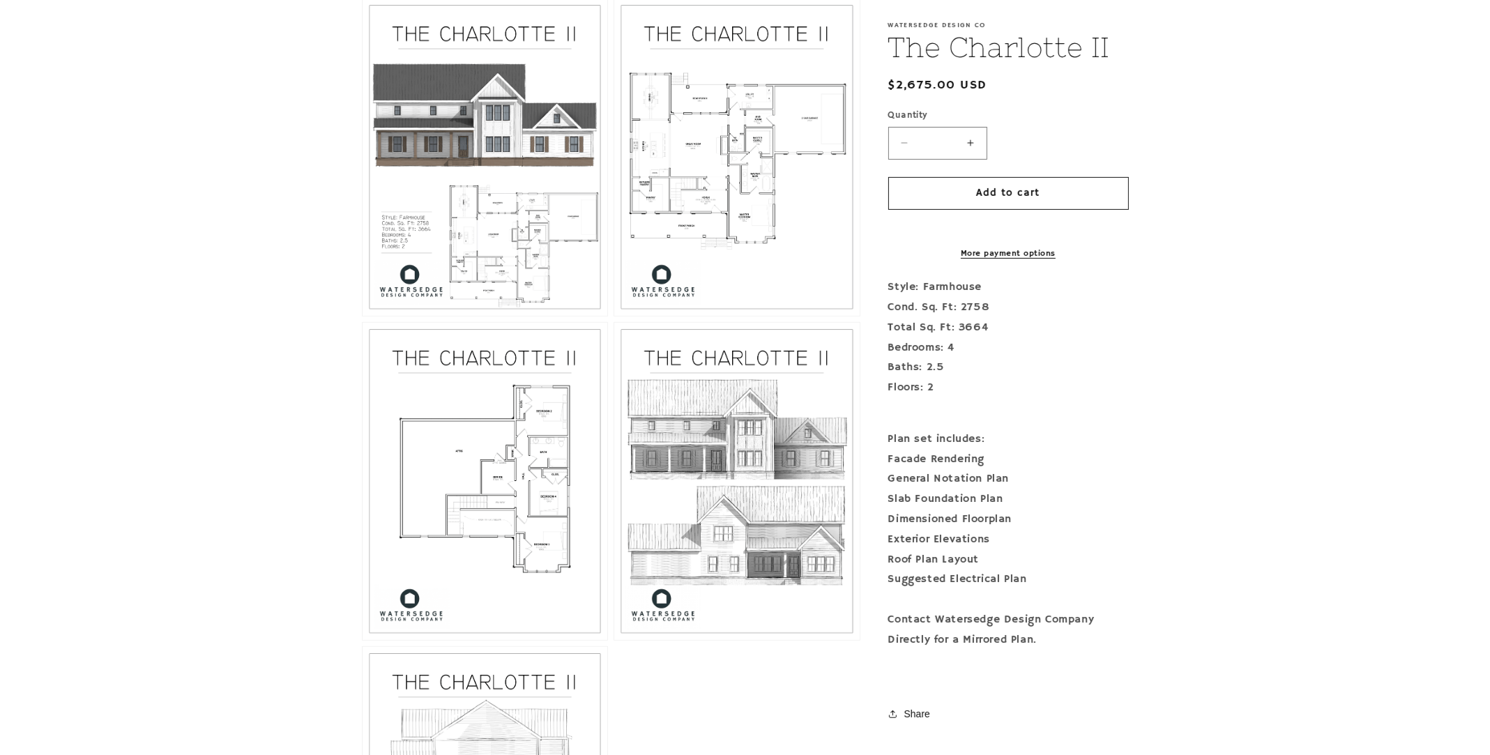
drag, startPoint x: 658, startPoint y: 466, endPoint x: 498, endPoint y: 450, distance: 161.1
click at [363, 640] on button "Open media 4 in modal" at bounding box center [363, 640] width 0 height 0
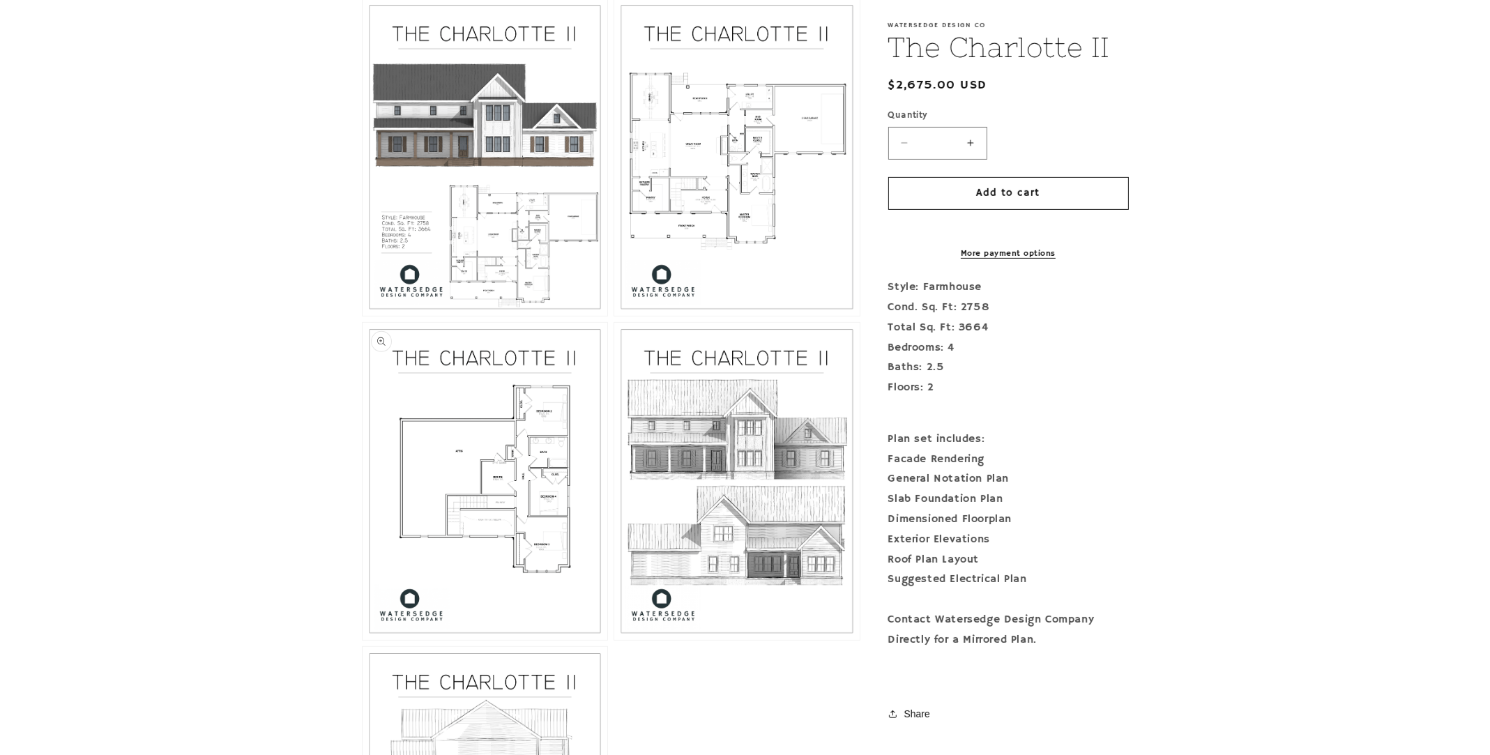
click at [363, 640] on button "Open media 4 in modal" at bounding box center [363, 640] width 0 height 0
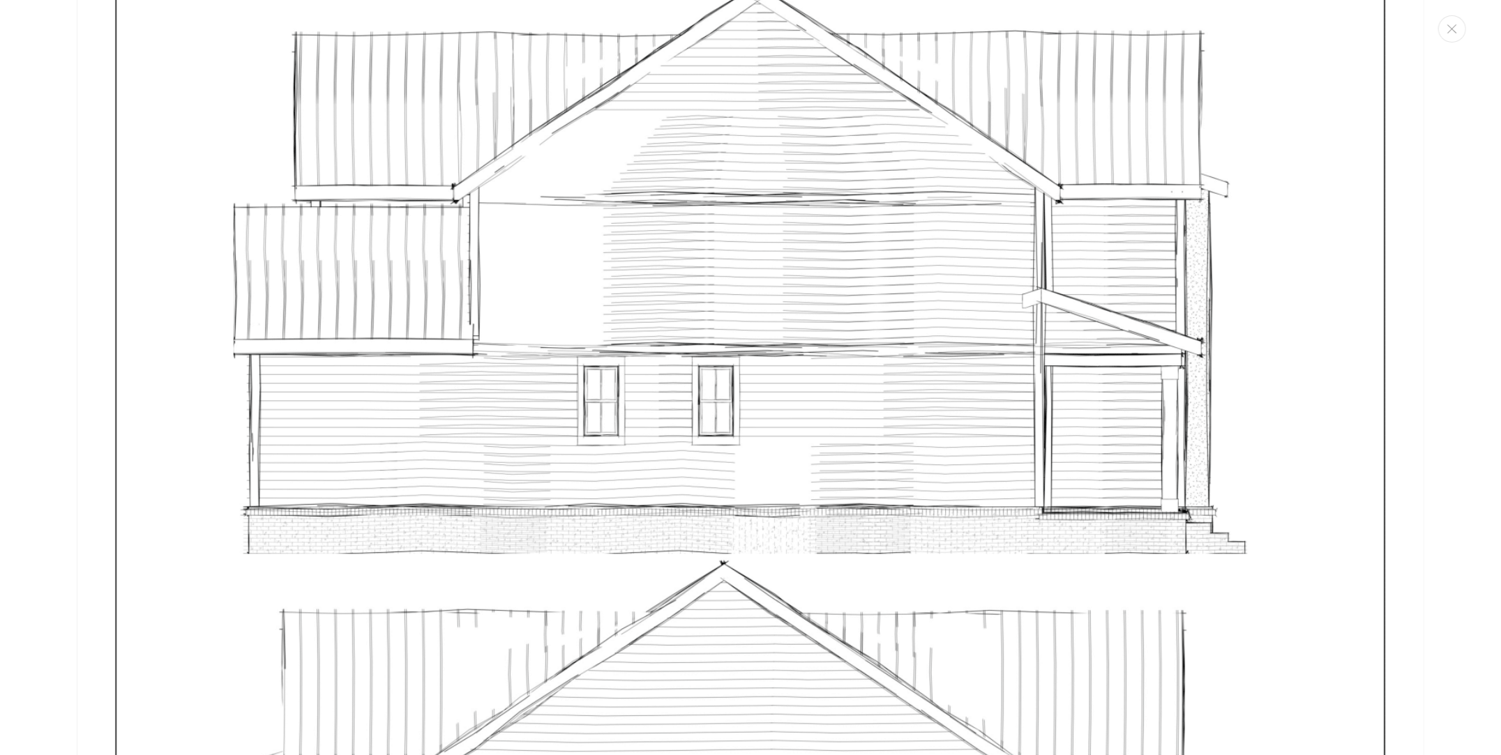
scroll to position [9210, 0]
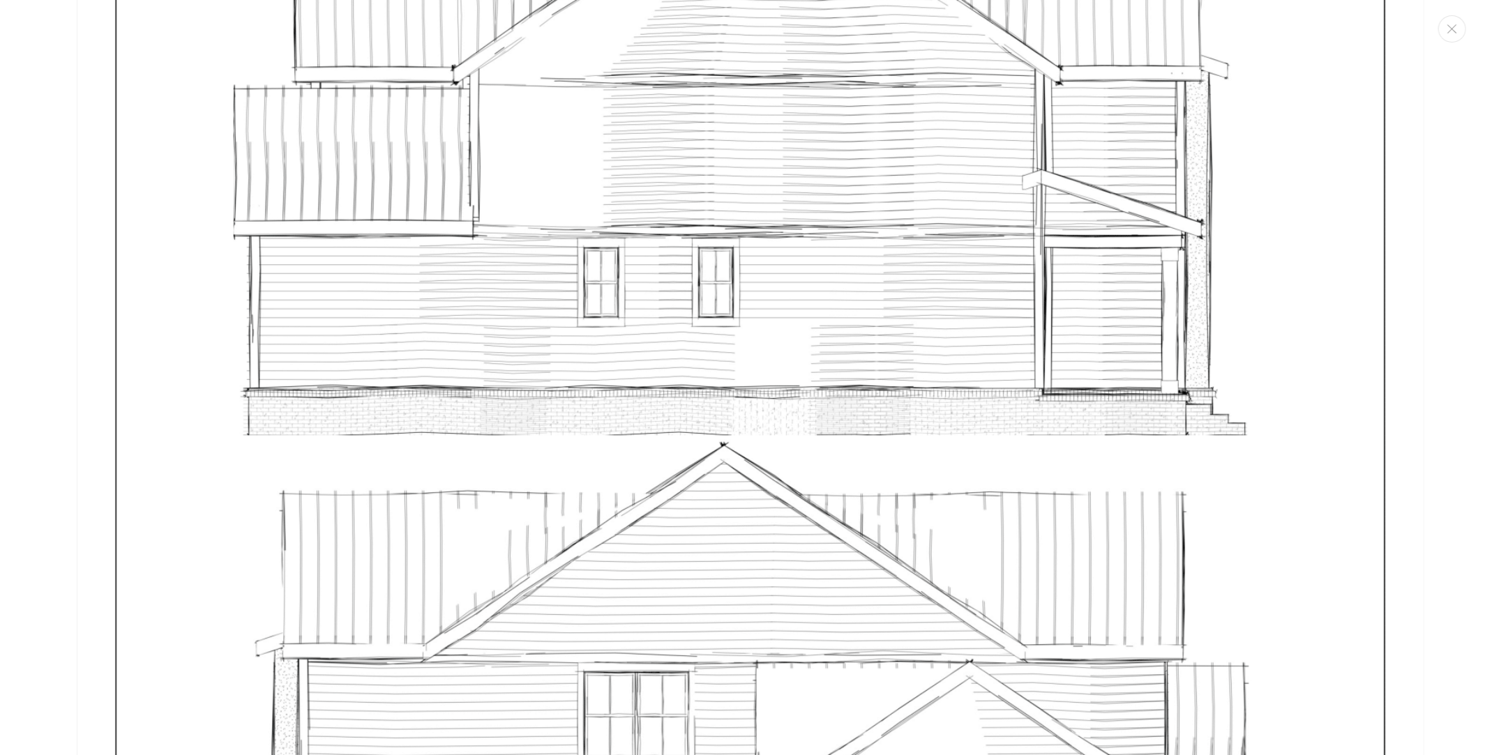
click at [956, 361] on img "Media gallery" at bounding box center [750, 442] width 1347 height 1743
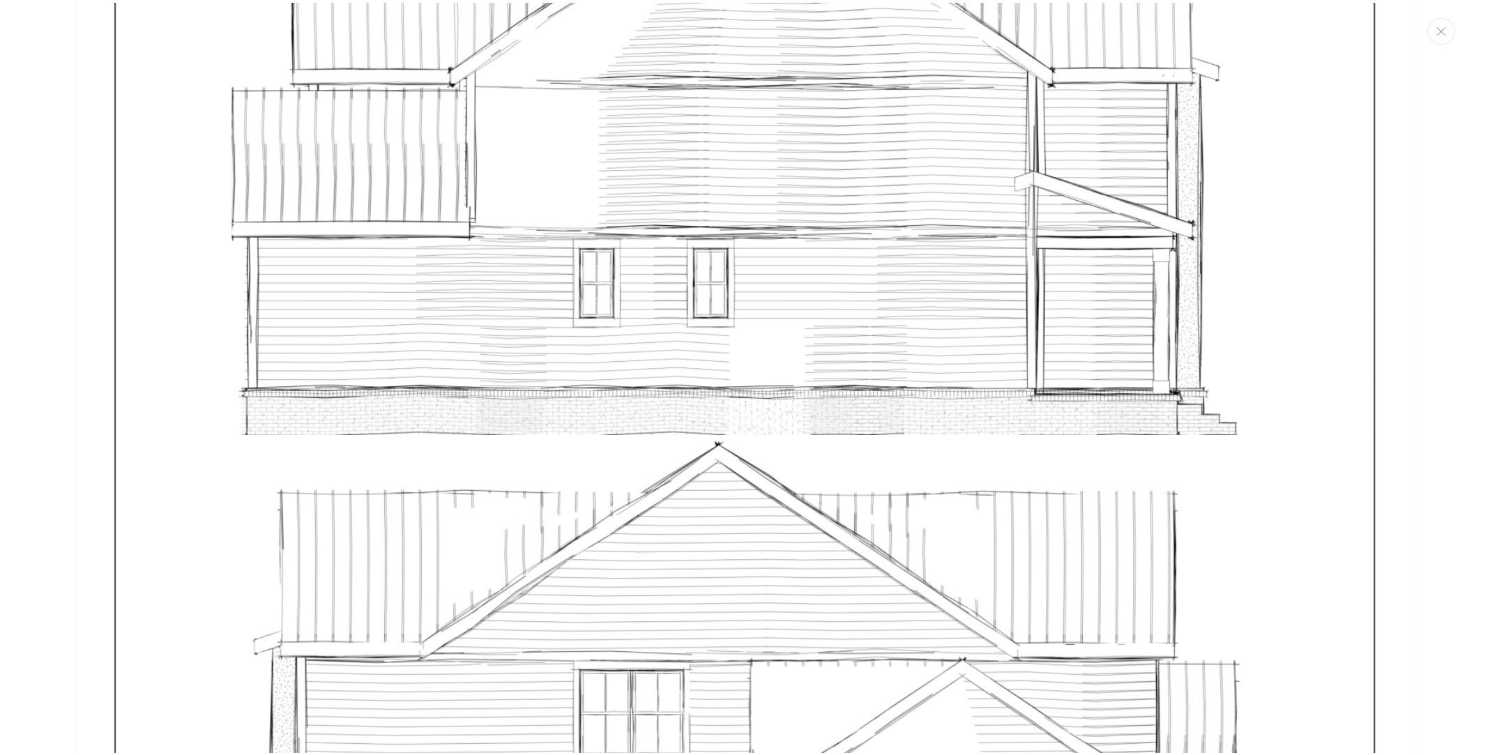
scroll to position [0, 0]
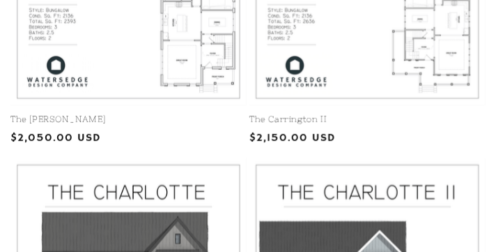
scroll to position [547, 0]
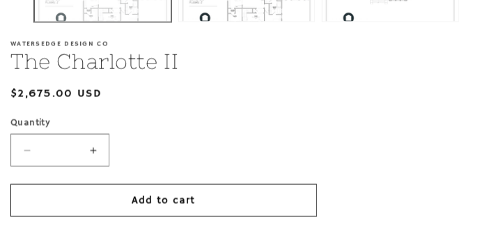
scroll to position [418, 0]
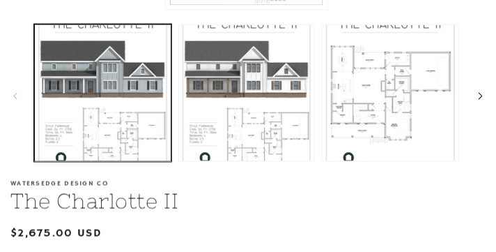
click at [477, 93] on button "Slide right" at bounding box center [481, 96] width 31 height 31
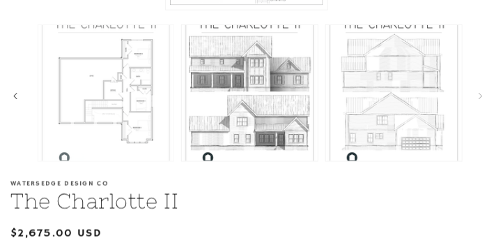
scroll to position [0, 430]
click at [147, 109] on button "Load image 4 in gallery view" at bounding box center [105, 92] width 137 height 137
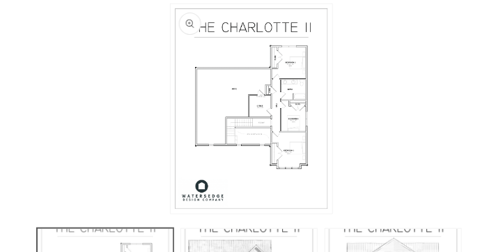
scroll to position [0, 1427]
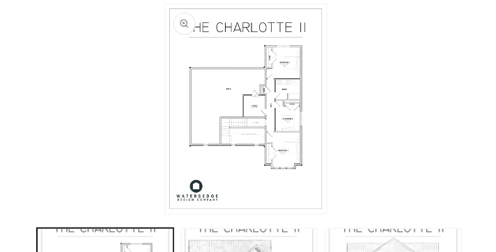
click at [144, 128] on li "Open media 4 in modal" at bounding box center [246, 109] width 473 height 218
click at [70, 120] on li "Open media 4 in modal" at bounding box center [246, 109] width 473 height 218
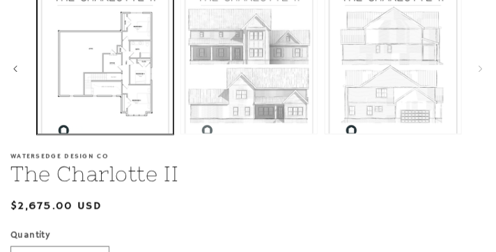
scroll to position [446, 0]
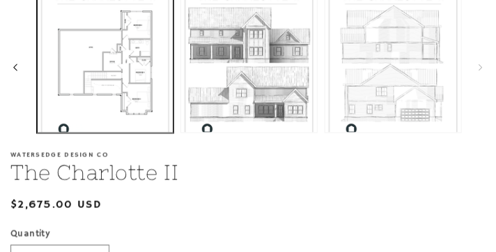
click at [13, 67] on icon "Slide left" at bounding box center [15, 68] width 5 height 8
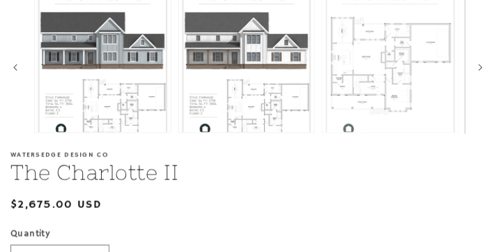
scroll to position [0, 0]
click at [388, 77] on button "Load image 3 in gallery view" at bounding box center [390, 64] width 137 height 137
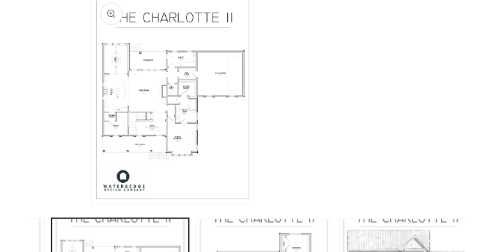
scroll to position [215, 0]
